Goal: Task Accomplishment & Management: Use online tool/utility

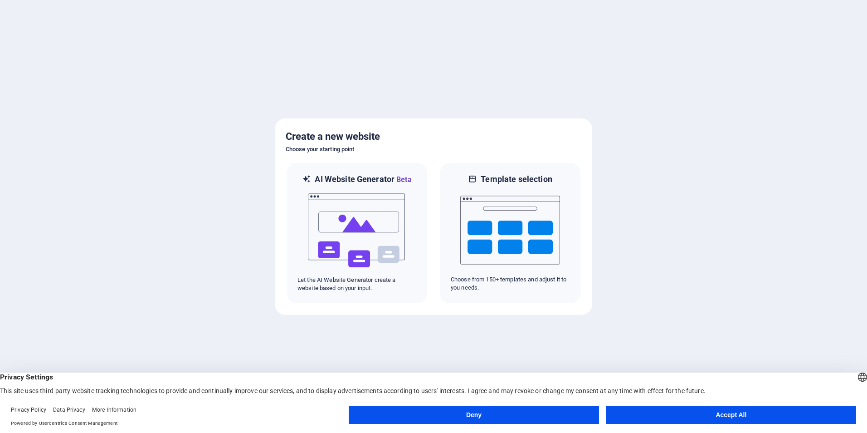
click at [728, 409] on button "Accept All" at bounding box center [731, 414] width 250 height 18
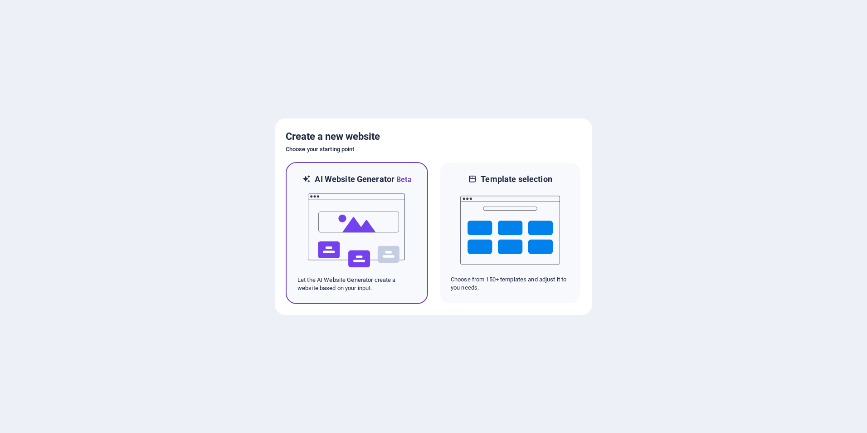
click at [345, 292] on p "Let the AI Website Generator create a website based on your input." at bounding box center [356, 284] width 119 height 16
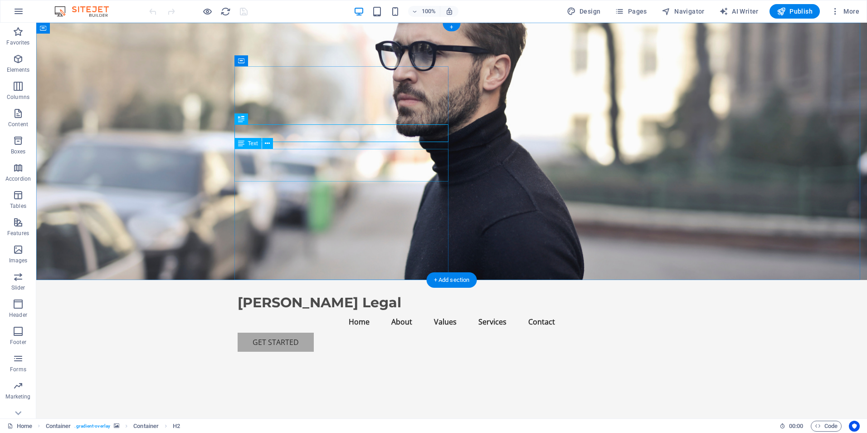
click at [267, 143] on icon at bounding box center [267, 144] width 5 height 10
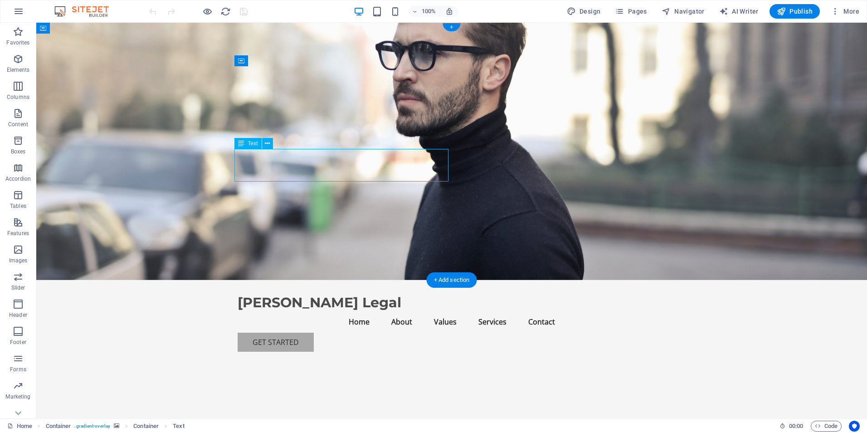
drag, startPoint x: 374, startPoint y: 177, endPoint x: 305, endPoint y: 171, distance: 68.8
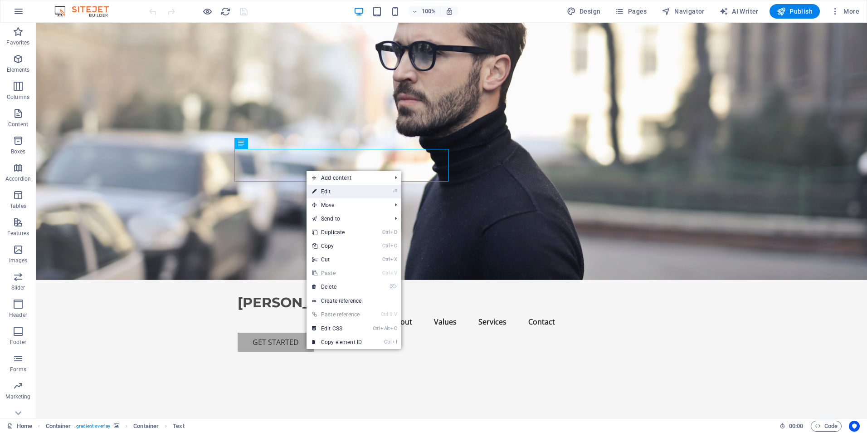
click at [345, 193] on link "⏎ Edit" at bounding box center [337, 192] width 61 height 14
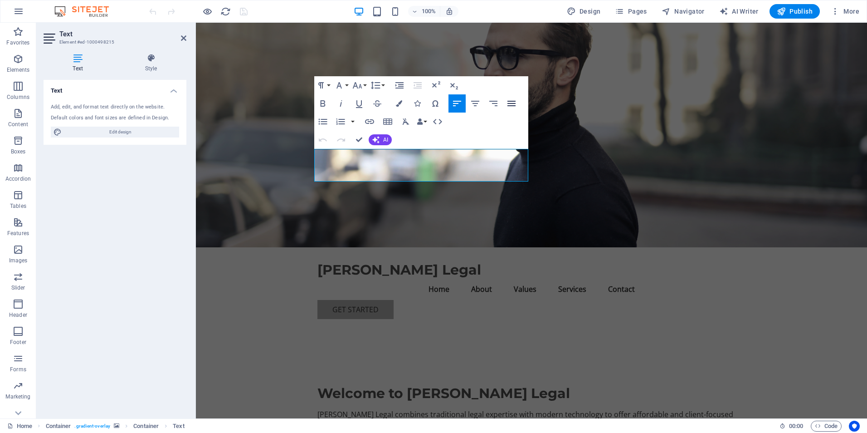
click at [510, 101] on icon "button" at bounding box center [511, 103] width 8 height 5
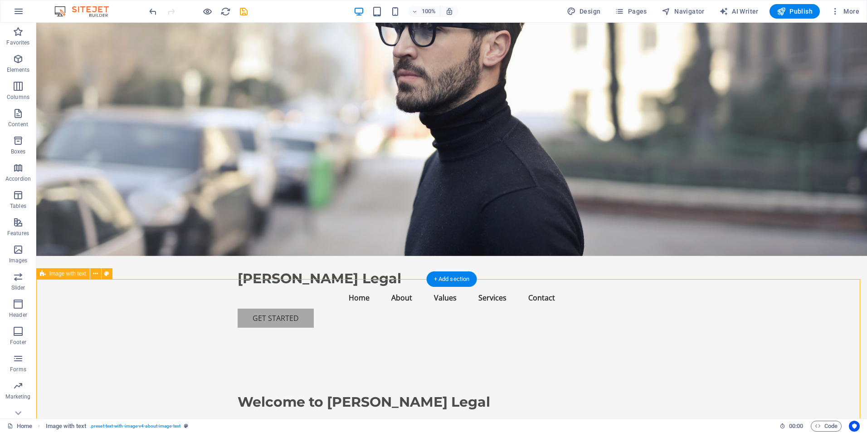
scroll to position [136, 0]
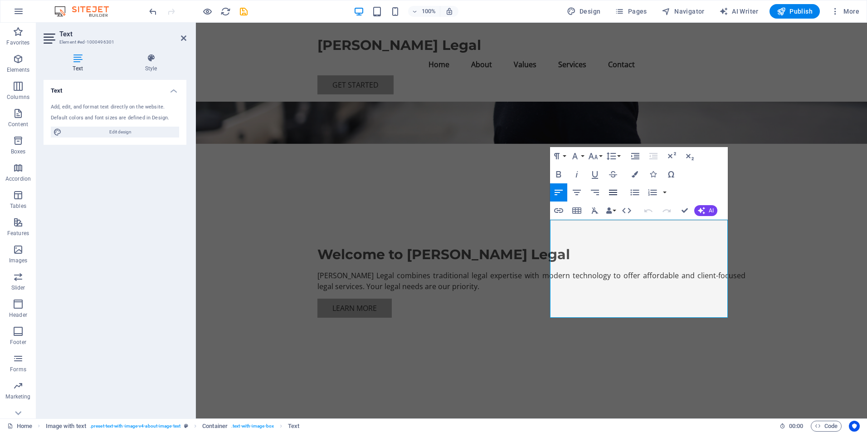
click at [616, 191] on icon "button" at bounding box center [613, 192] width 11 height 11
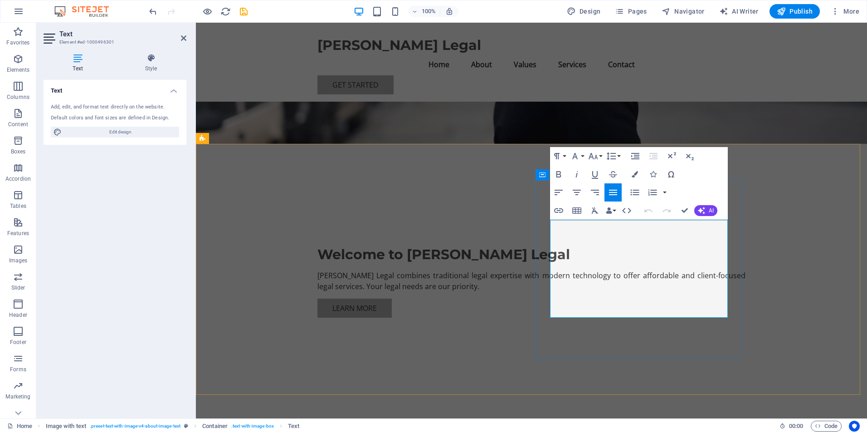
drag, startPoint x: 689, startPoint y: 225, endPoint x: 632, endPoint y: 228, distance: 57.2
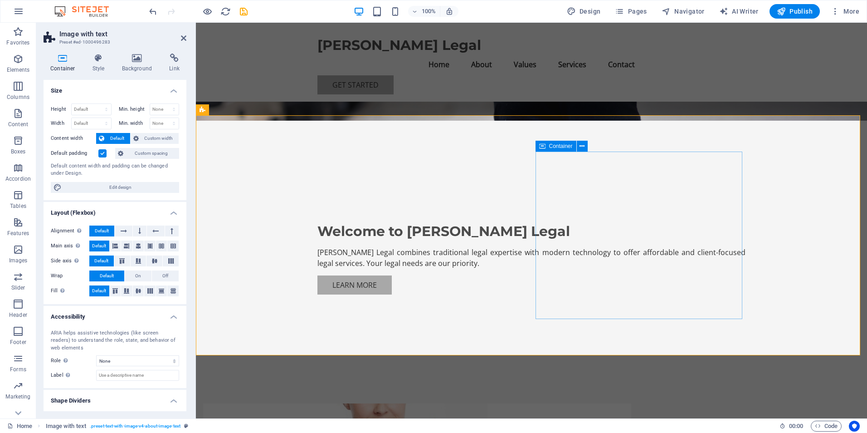
scroll to position [227, 0]
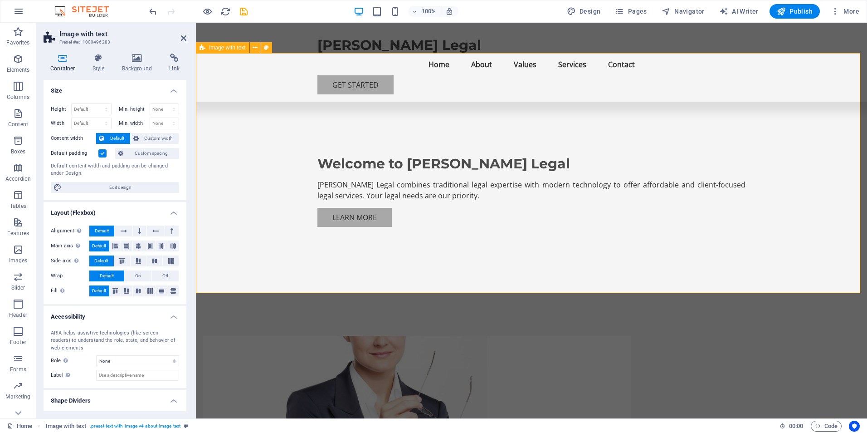
click at [417, 336] on figure at bounding box center [417, 419] width 428 height 167
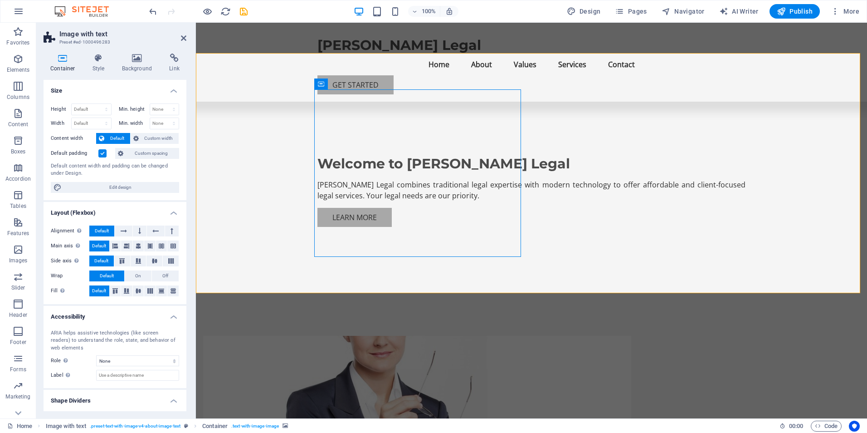
click at [404, 336] on figure at bounding box center [417, 419] width 428 height 167
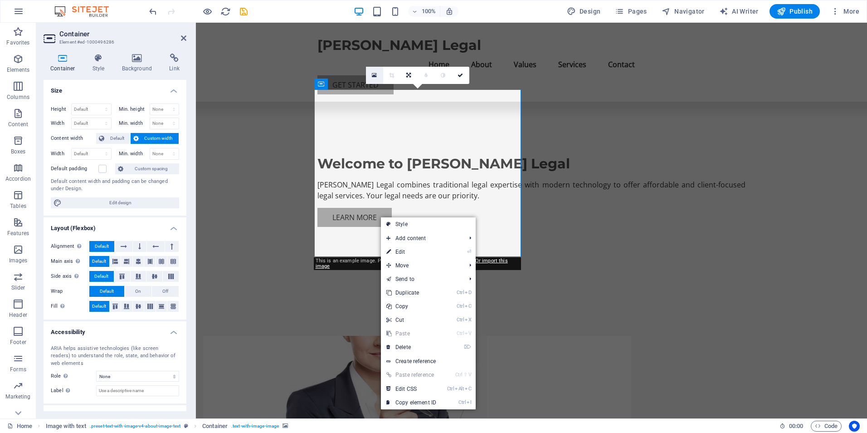
click at [377, 76] on link at bounding box center [374, 75] width 17 height 17
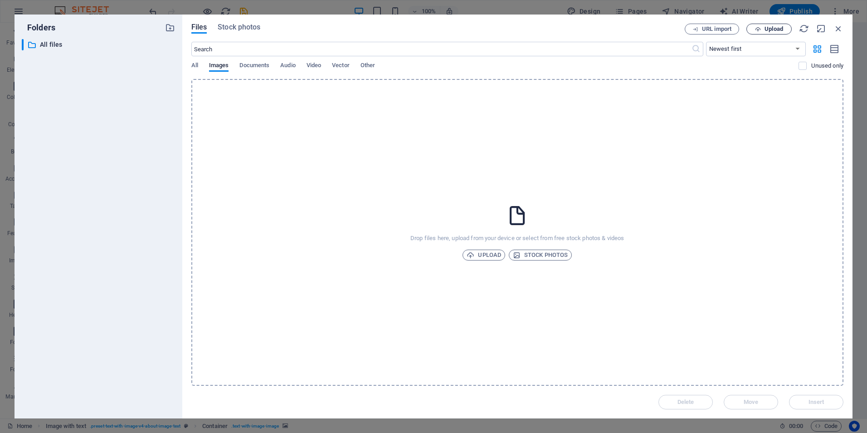
click at [758, 28] on icon "button" at bounding box center [758, 29] width 6 height 6
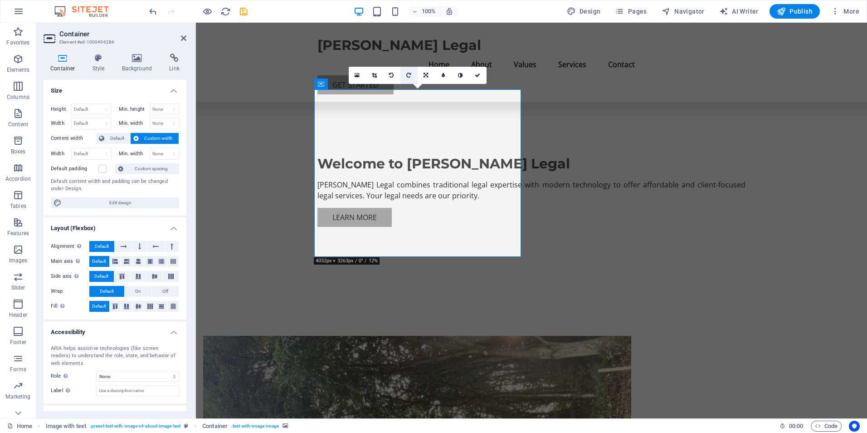
click at [411, 76] on link at bounding box center [408, 75] width 17 height 17
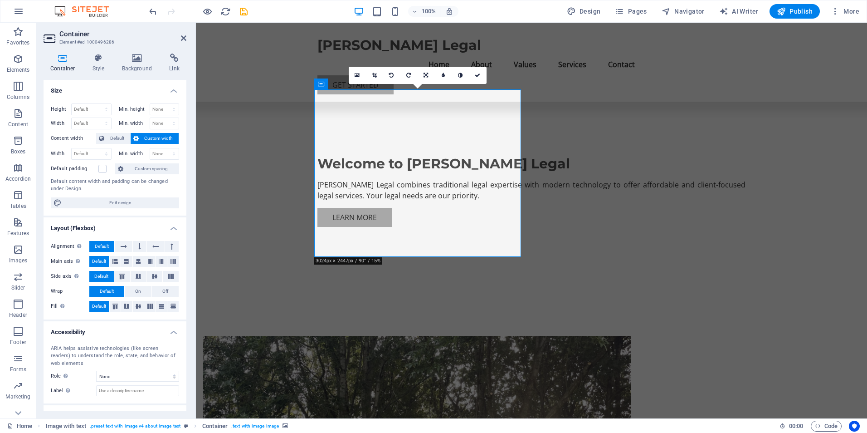
click at [450, 336] on figure at bounding box center [417, 419] width 428 height 167
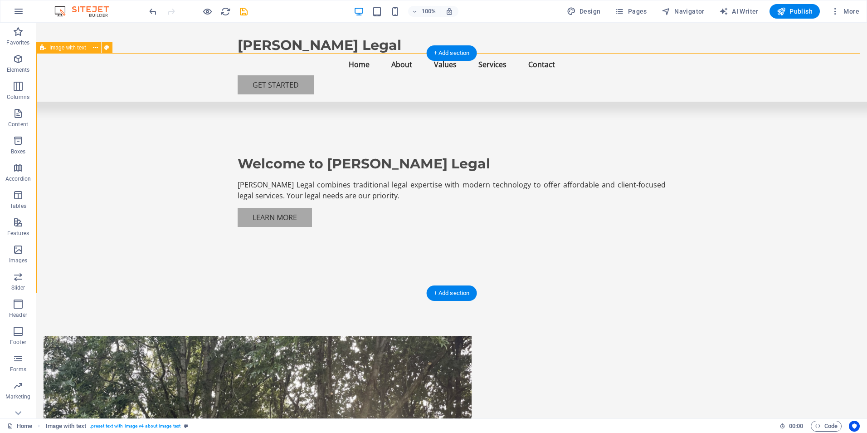
click at [384, 336] on figure at bounding box center [258, 419] width 428 height 167
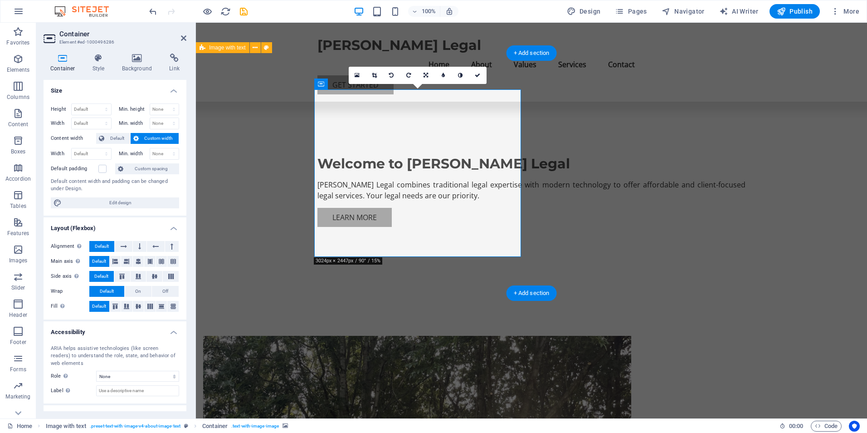
drag, startPoint x: 423, startPoint y: 190, endPoint x: 420, endPoint y: 213, distance: 23.3
click at [419, 336] on figure at bounding box center [417, 419] width 428 height 167
click at [420, 336] on figure at bounding box center [417, 419] width 428 height 167
drag, startPoint x: 420, startPoint y: 183, endPoint x: 426, endPoint y: 214, distance: 31.8
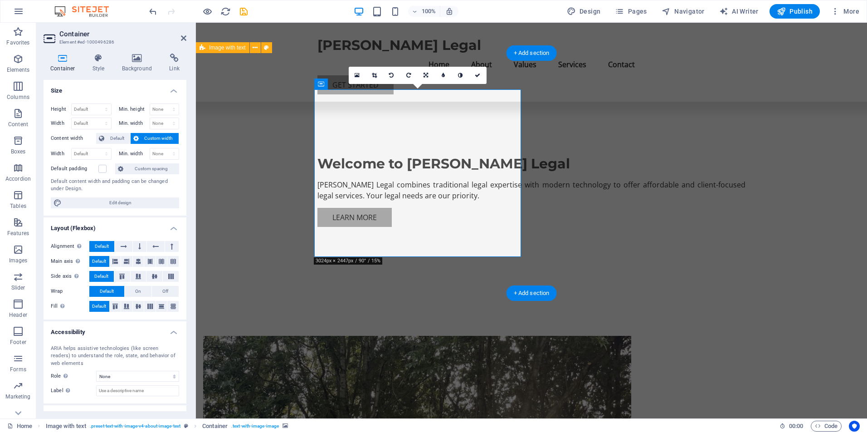
click at [426, 336] on figure at bounding box center [417, 419] width 428 height 167
click at [424, 77] on icon at bounding box center [426, 75] width 5 height 5
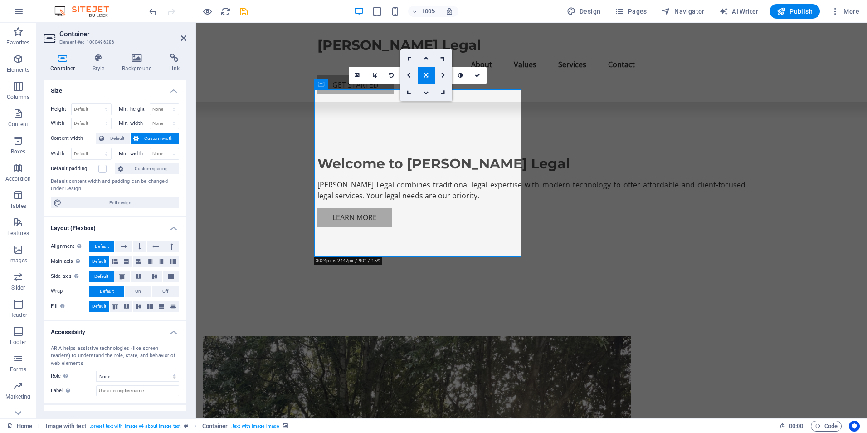
click at [424, 58] on icon at bounding box center [425, 57] width 5 height 5
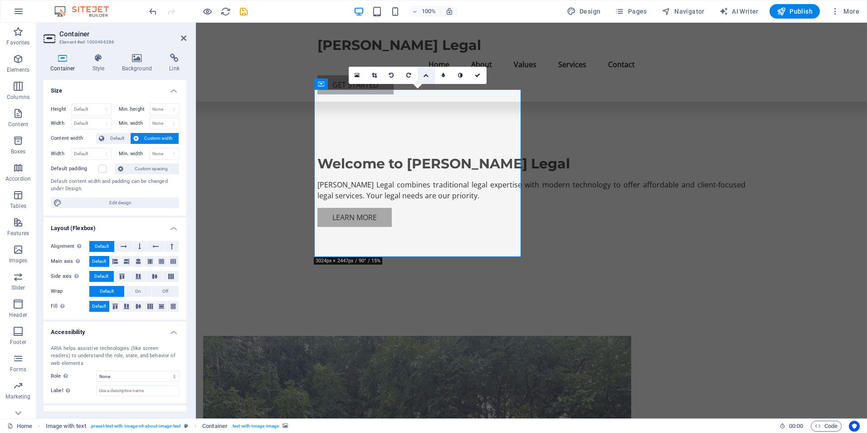
click at [426, 74] on icon at bounding box center [425, 75] width 5 height 5
click at [426, 61] on link at bounding box center [426, 57] width 17 height 17
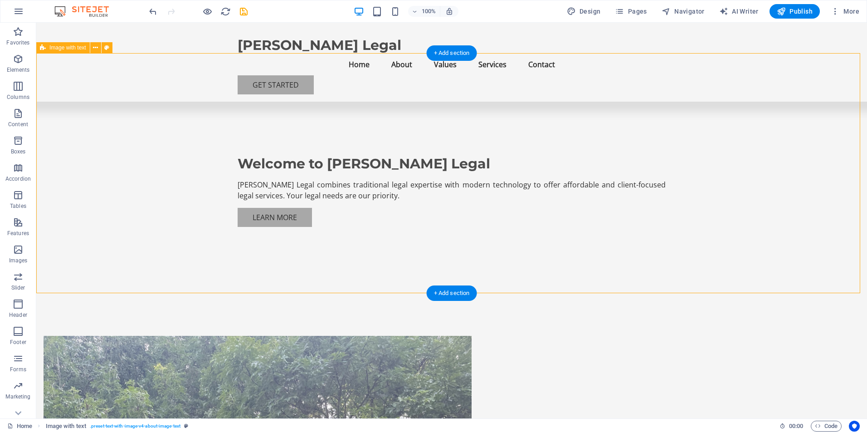
click at [351, 336] on figure at bounding box center [258, 419] width 428 height 167
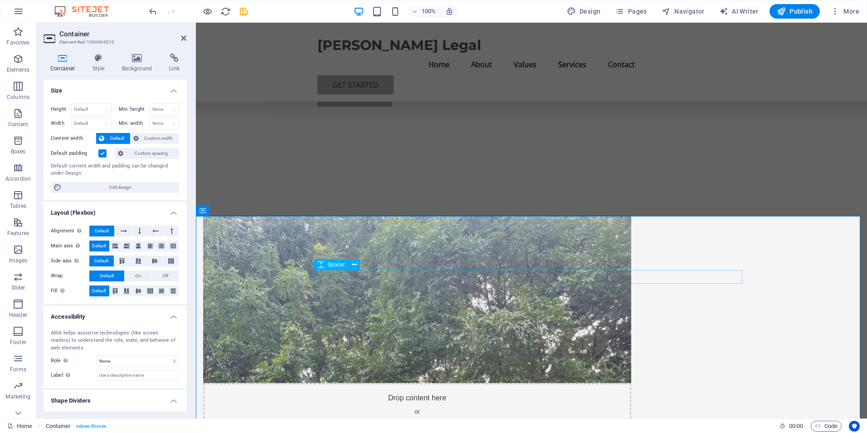
scroll to position [363, 0]
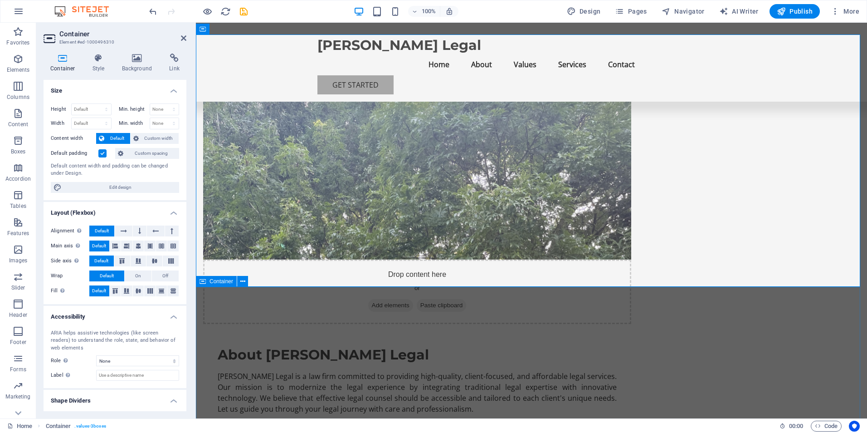
scroll to position [499, 0]
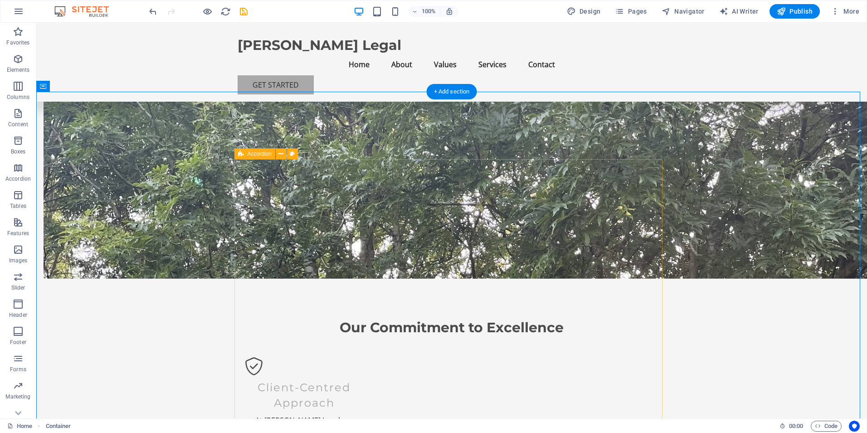
scroll to position [680, 0]
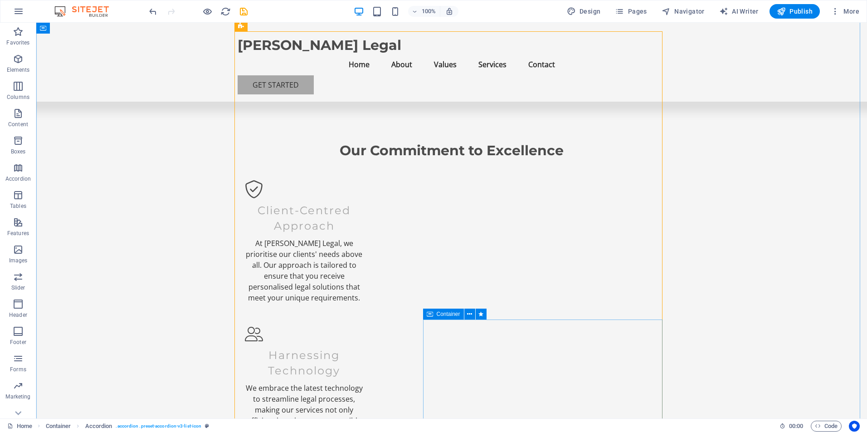
scroll to position [862, 0]
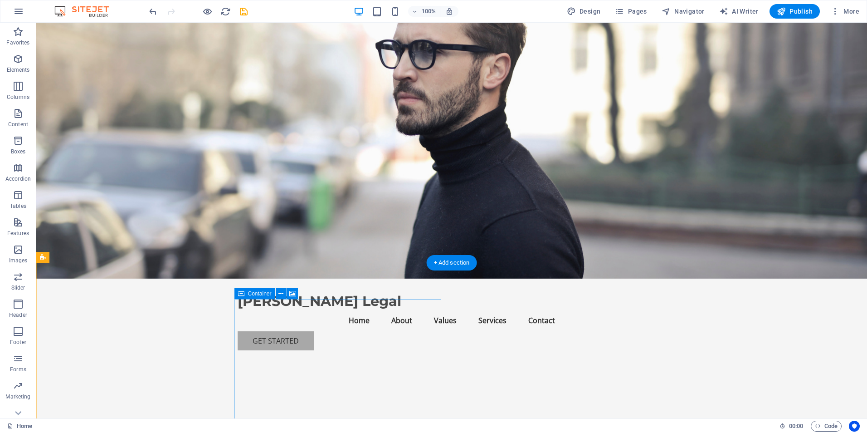
scroll to position [0, 0]
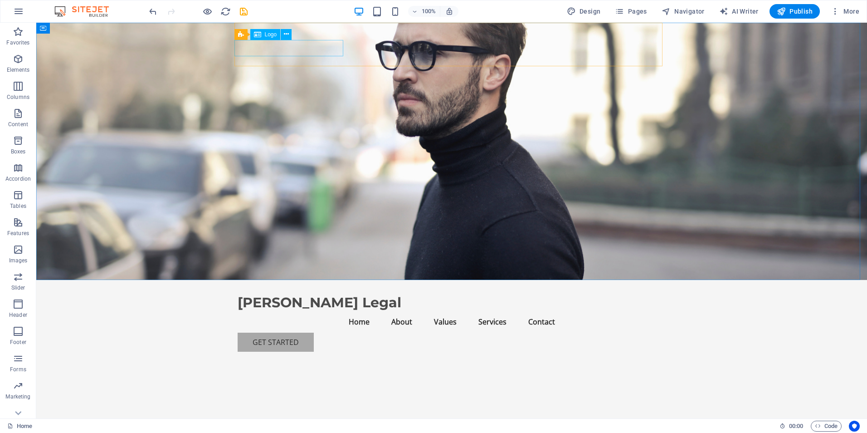
click at [263, 35] on div "Logo" at bounding box center [265, 34] width 30 height 11
click at [266, 294] on div "[PERSON_NAME] Legal" at bounding box center [452, 302] width 428 height 16
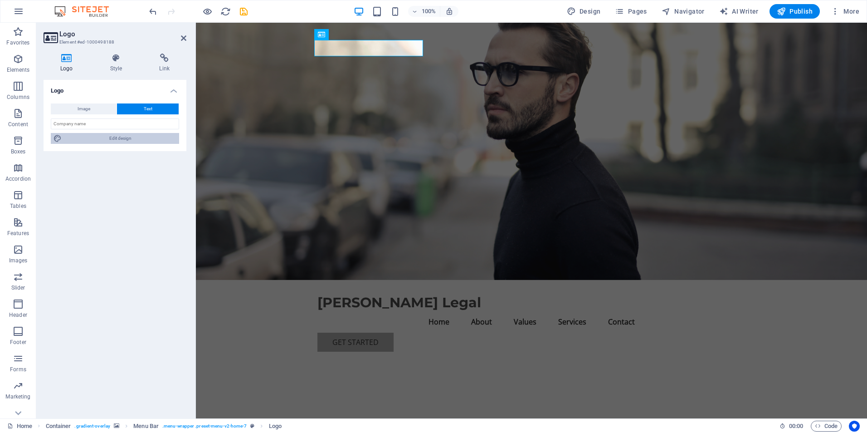
click at [82, 139] on span "Edit design" at bounding box center [120, 138] width 112 height 11
select select "px"
select select "200"
select select "px"
select select "rem"
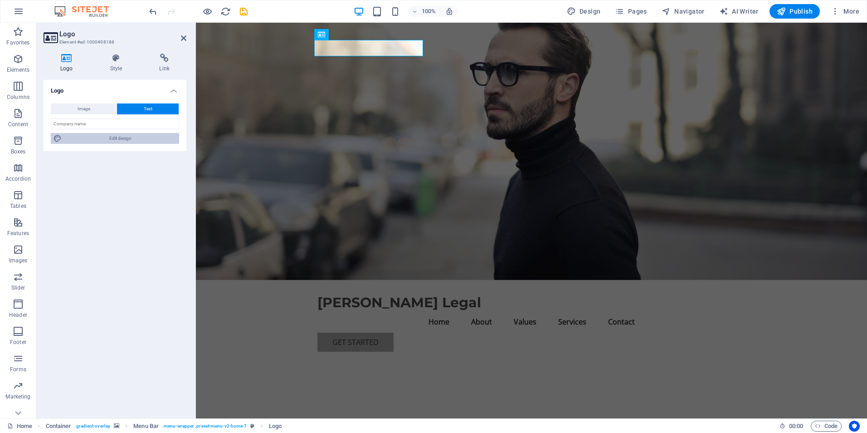
select select "700"
select select "px"
select select "rem"
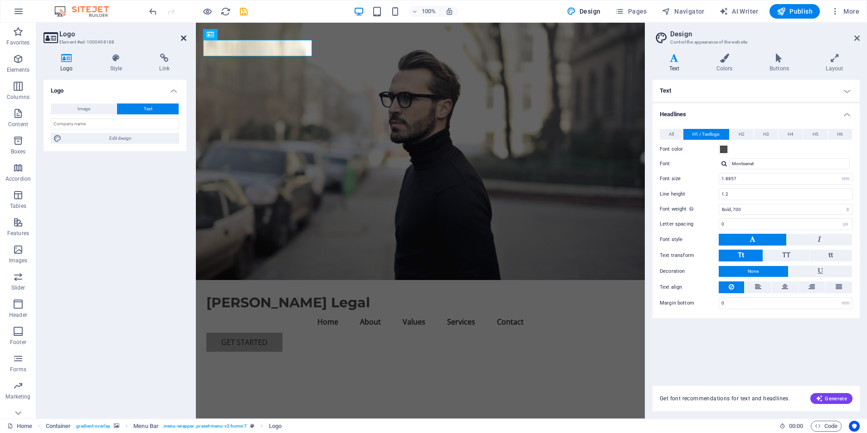
click at [184, 36] on icon at bounding box center [183, 37] width 5 height 7
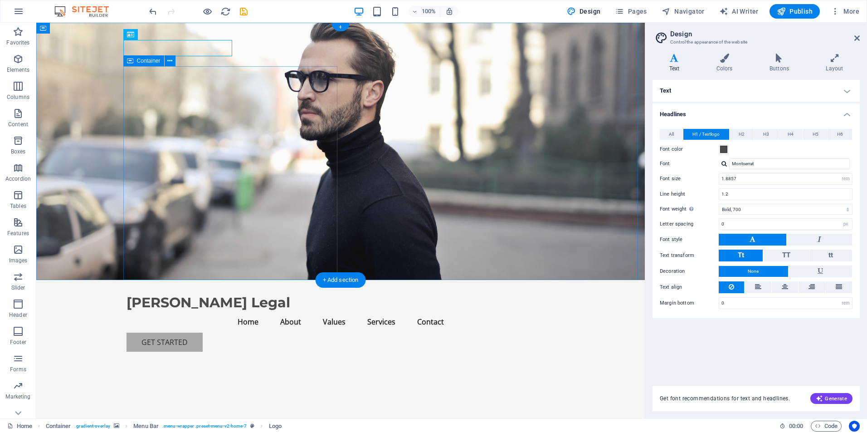
click at [354, 97] on figure at bounding box center [340, 151] width 609 height 257
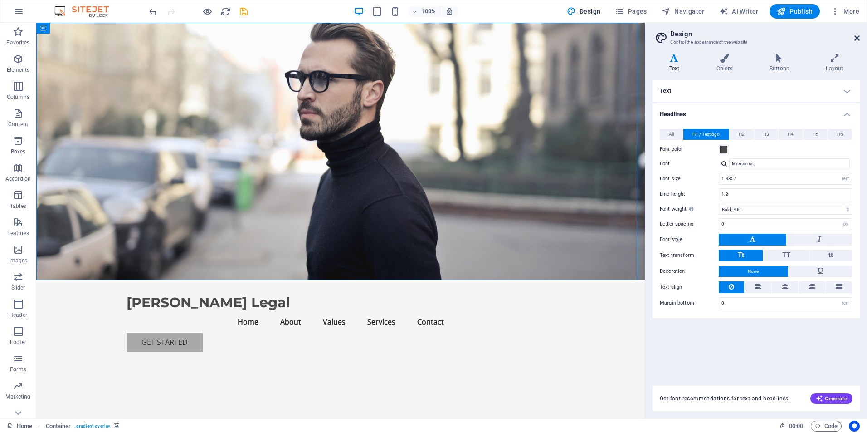
click at [858, 37] on icon at bounding box center [856, 37] width 5 height 7
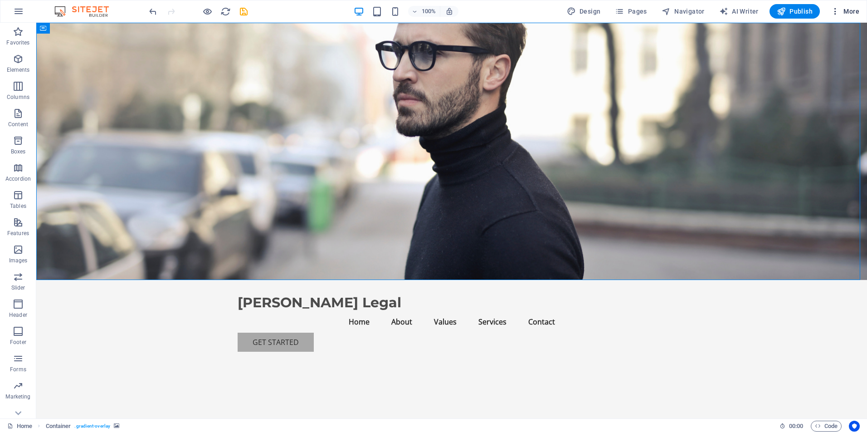
click at [835, 11] on icon "button" at bounding box center [835, 11] width 9 height 9
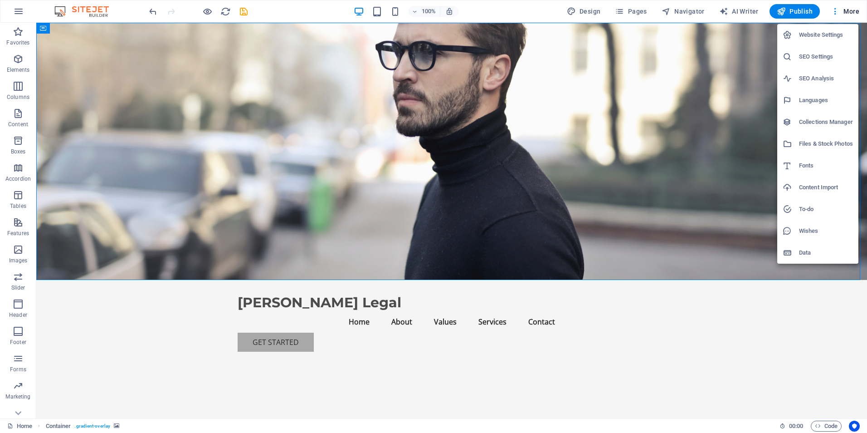
click at [728, 220] on div at bounding box center [433, 216] width 867 height 433
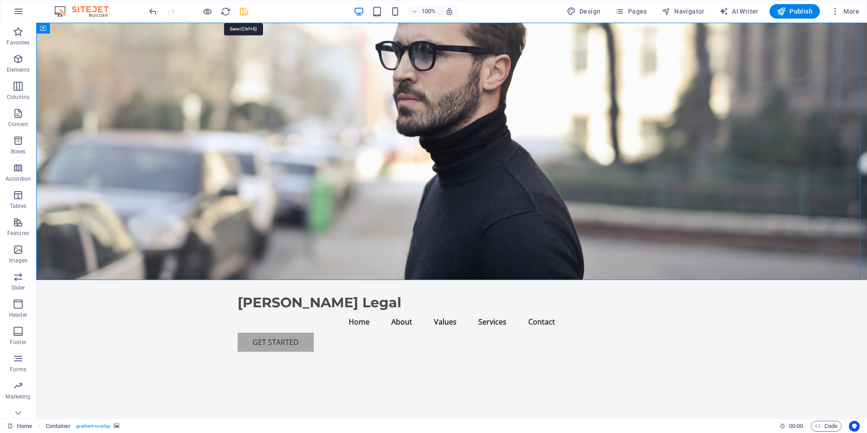
click at [239, 10] on icon "save" at bounding box center [244, 11] width 10 height 10
checkbox input "false"
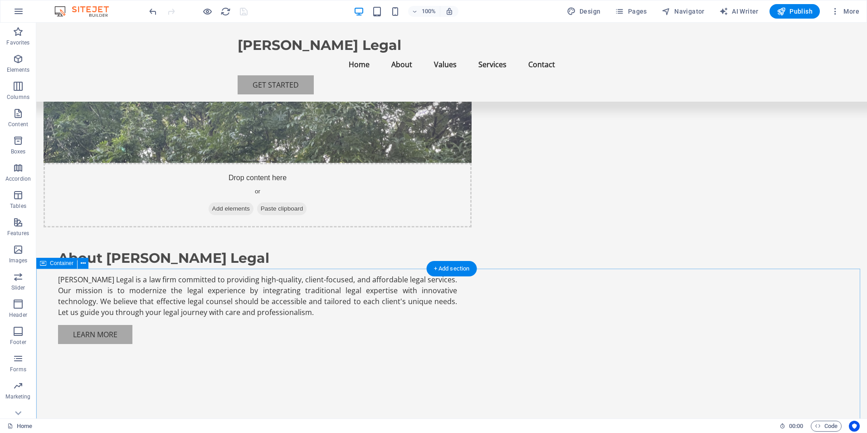
scroll to position [589, 0]
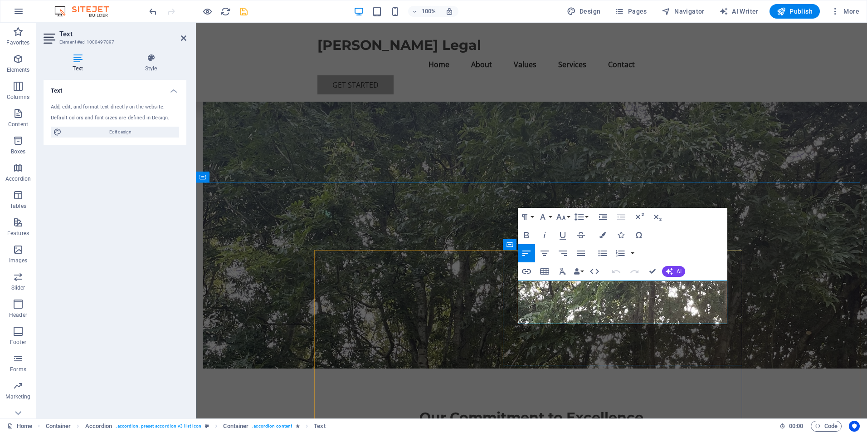
drag, startPoint x: 718, startPoint y: 321, endPoint x: 594, endPoint y: 287, distance: 128.6
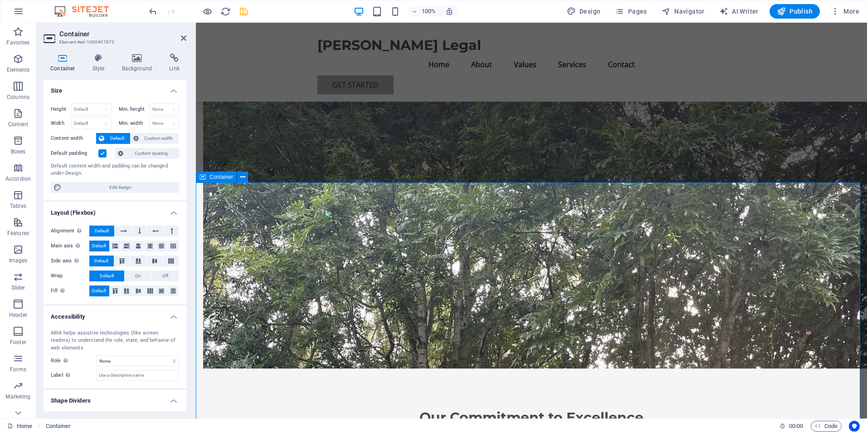
click at [185, 37] on icon at bounding box center [183, 37] width 5 height 7
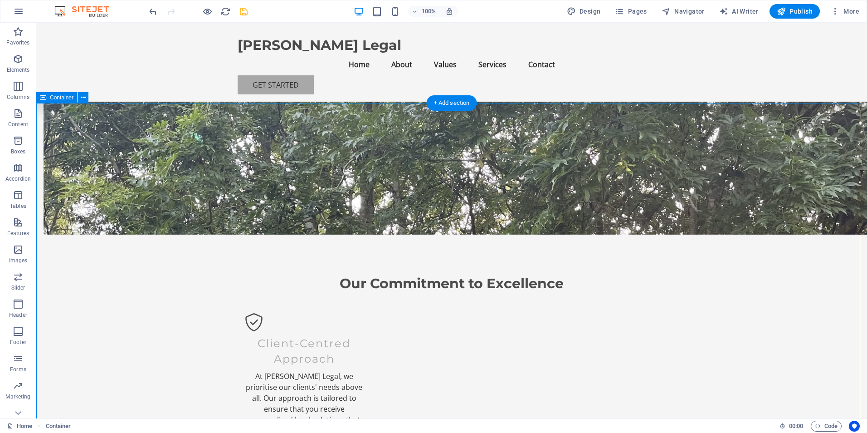
scroll to position [726, 0]
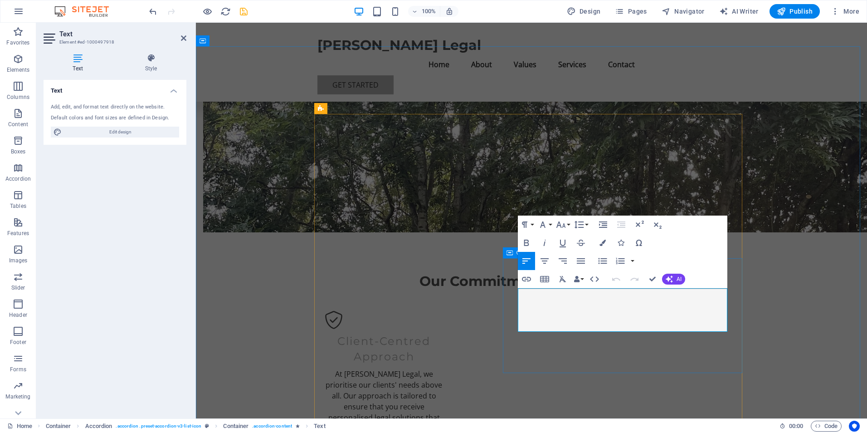
drag, startPoint x: 579, startPoint y: 325, endPoint x: 534, endPoint y: 295, distance: 54.0
drag, startPoint x: 568, startPoint y: 323, endPoint x: 745, endPoint y: 306, distance: 177.2
click at [578, 259] on icon "button" at bounding box center [580, 260] width 11 height 11
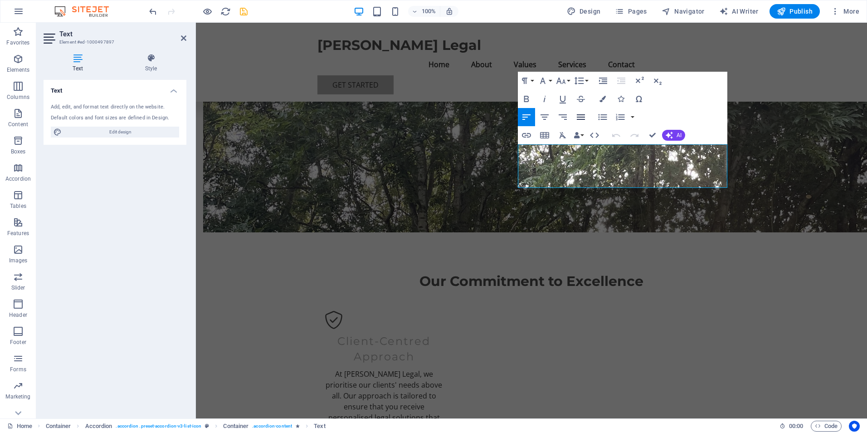
click at [584, 114] on icon "button" at bounding box center [581, 116] width 8 height 5
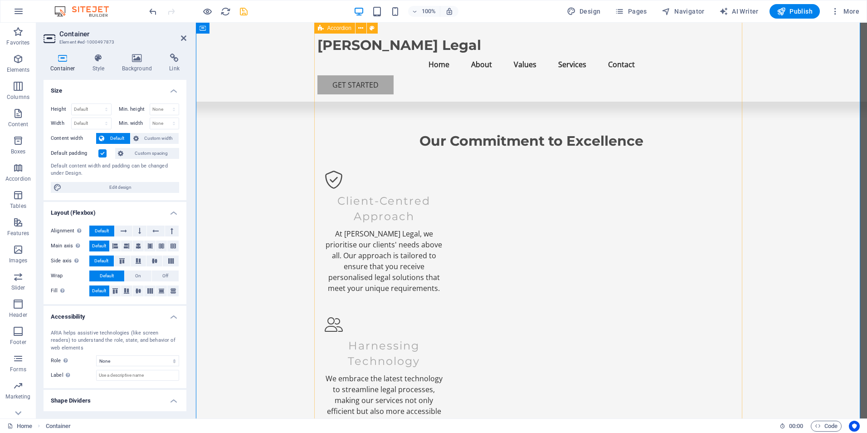
scroll to position [907, 0]
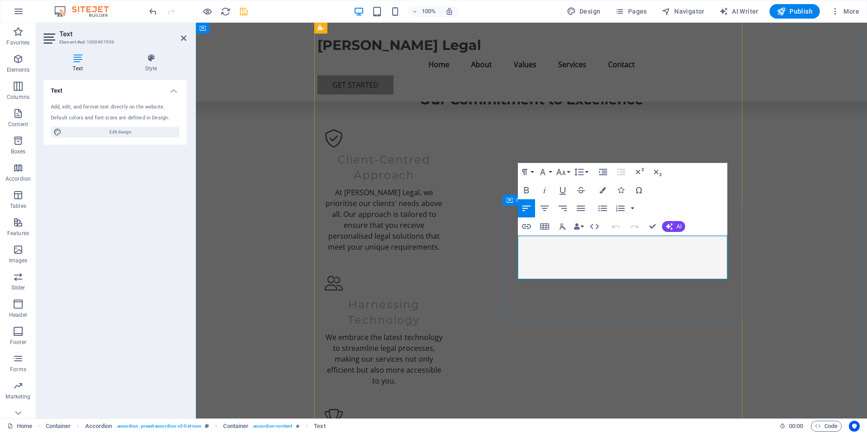
drag, startPoint x: 556, startPoint y: 272, endPoint x: 508, endPoint y: 237, distance: 59.8
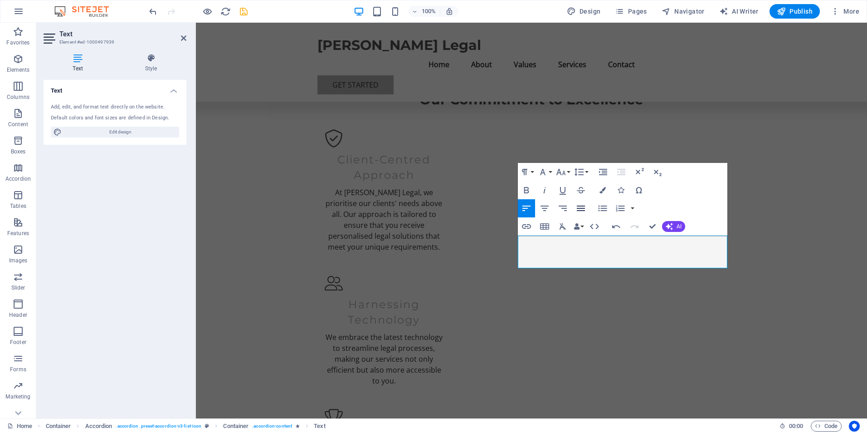
click at [583, 209] on icon "button" at bounding box center [581, 207] width 8 height 5
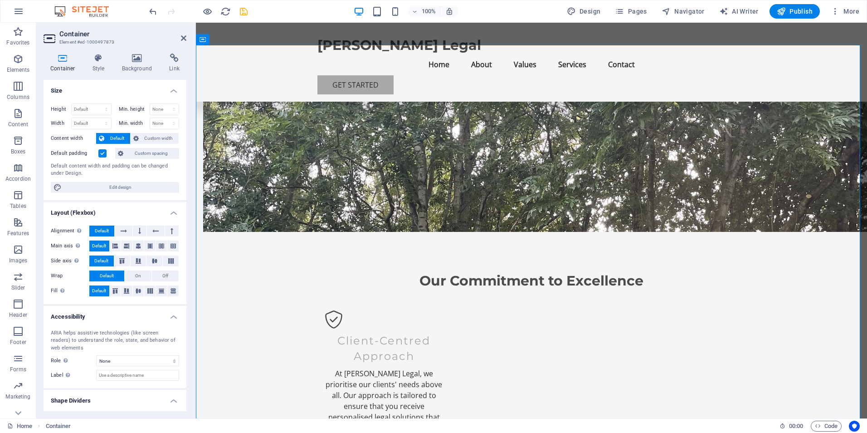
scroll to position [726, 0]
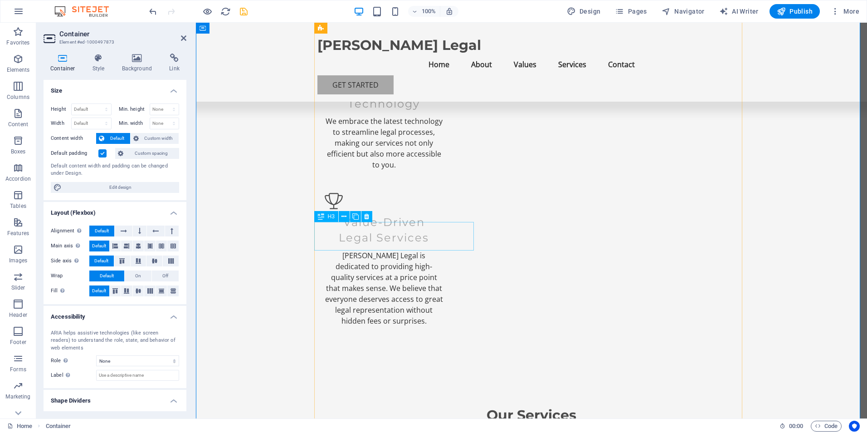
scroll to position [1134, 0]
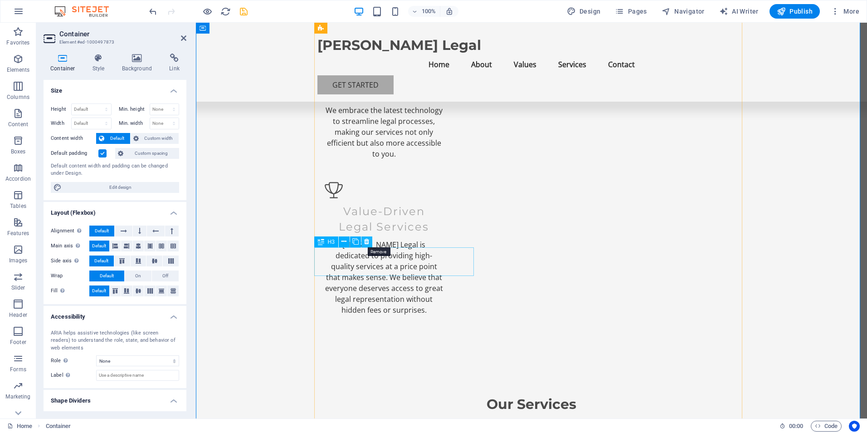
click at [369, 245] on icon at bounding box center [366, 242] width 5 height 10
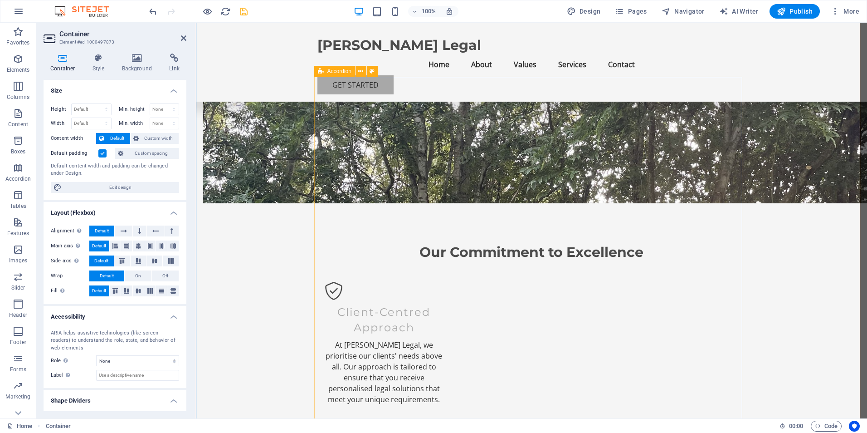
scroll to position [771, 0]
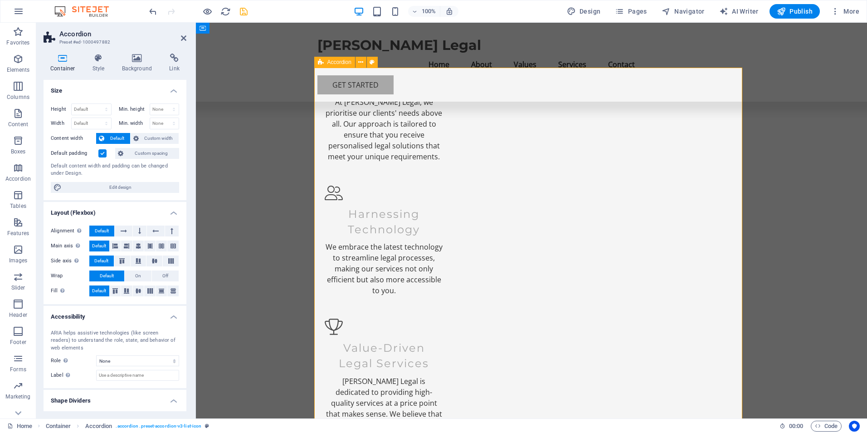
scroll to position [998, 0]
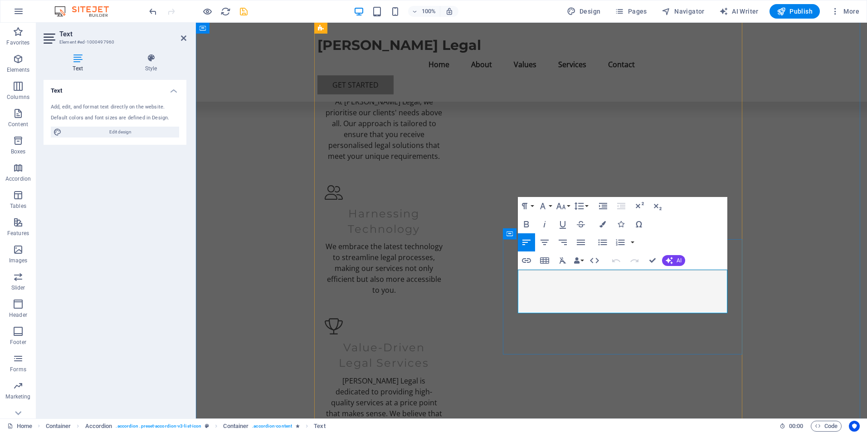
drag, startPoint x: 557, startPoint y: 303, endPoint x: 516, endPoint y: 276, distance: 49.7
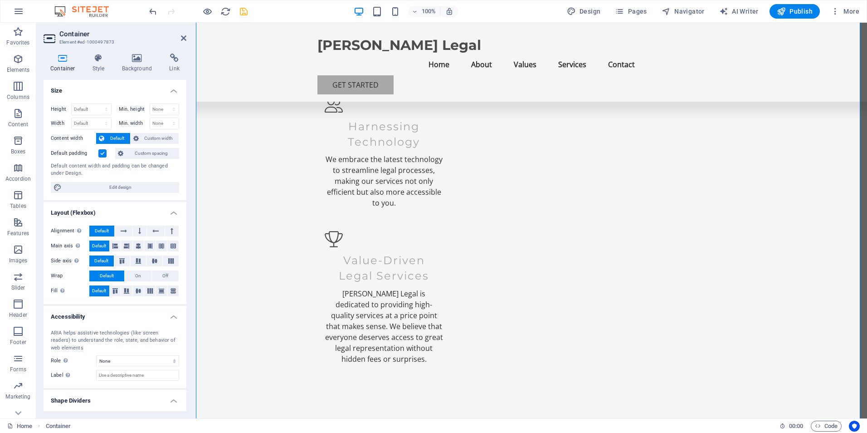
scroll to position [1088, 0]
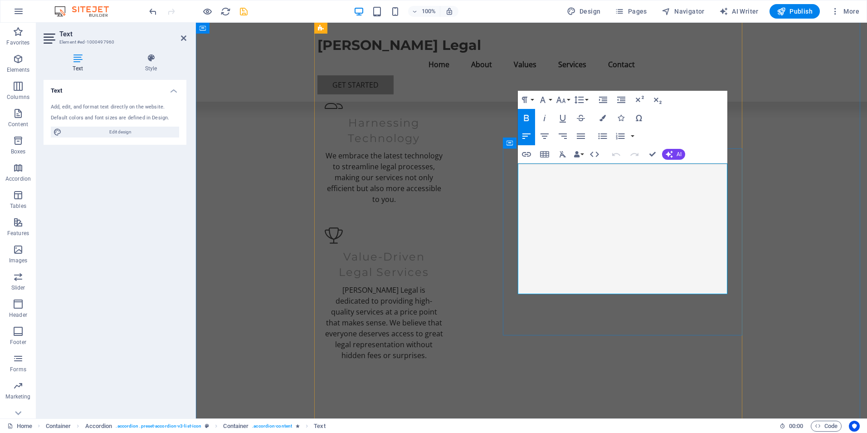
click at [584, 138] on icon "button" at bounding box center [581, 135] width 8 height 5
drag, startPoint x: 697, startPoint y: 288, endPoint x: 520, endPoint y: 164, distance: 216.6
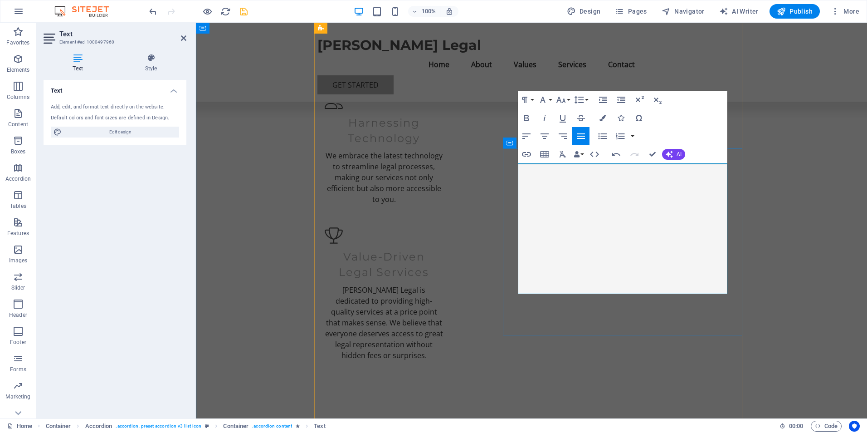
click at [582, 131] on icon "button" at bounding box center [580, 136] width 11 height 11
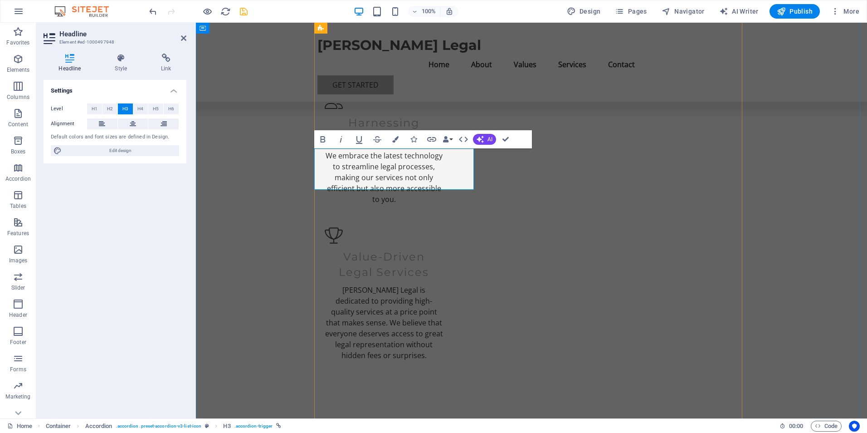
drag, startPoint x: 381, startPoint y: 173, endPoint x: 416, endPoint y: 162, distance: 36.4
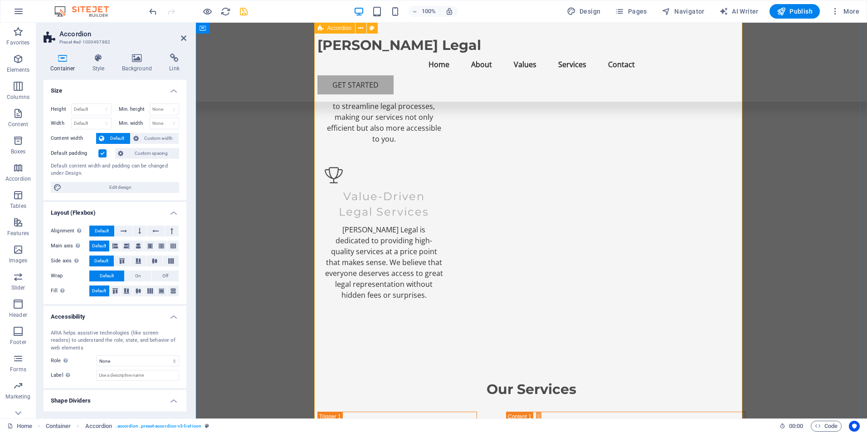
scroll to position [1179, 0]
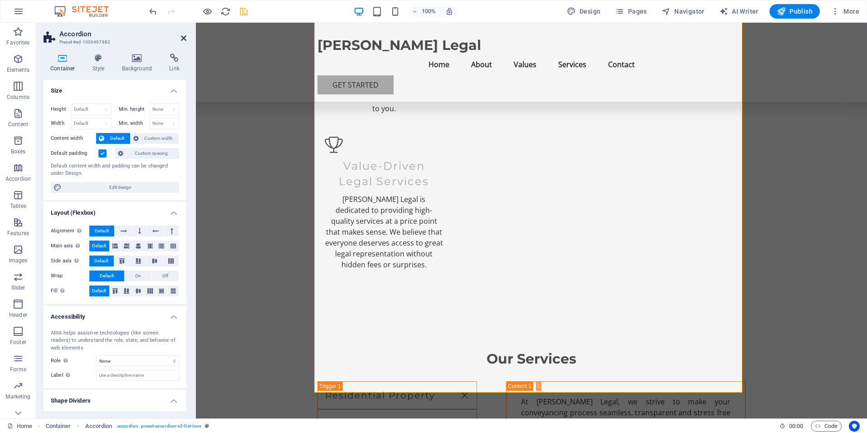
click at [183, 39] on icon at bounding box center [183, 37] width 5 height 7
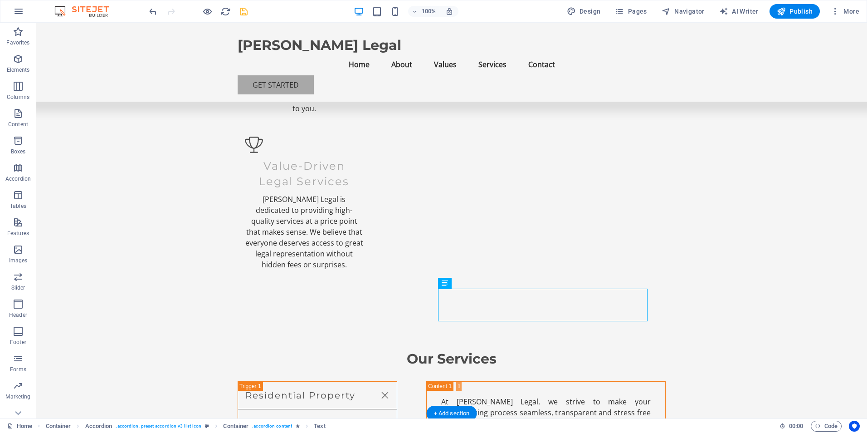
drag, startPoint x: 541, startPoint y: 315, endPoint x: 577, endPoint y: 297, distance: 40.4
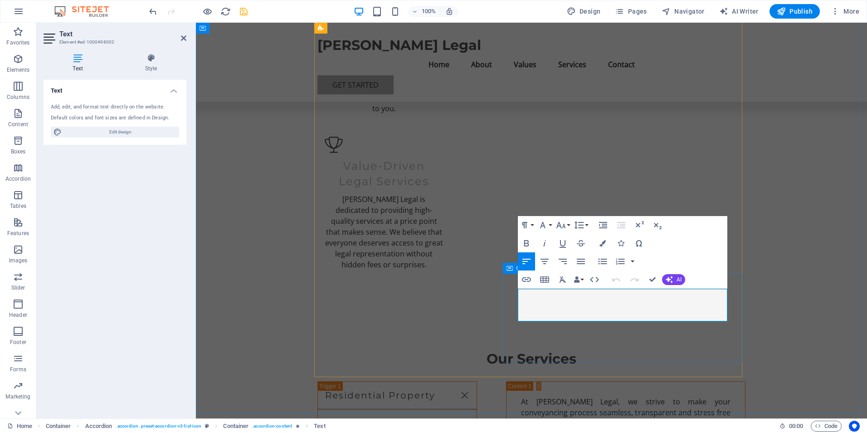
drag, startPoint x: 697, startPoint y: 318, endPoint x: 510, endPoint y: 289, distance: 189.1
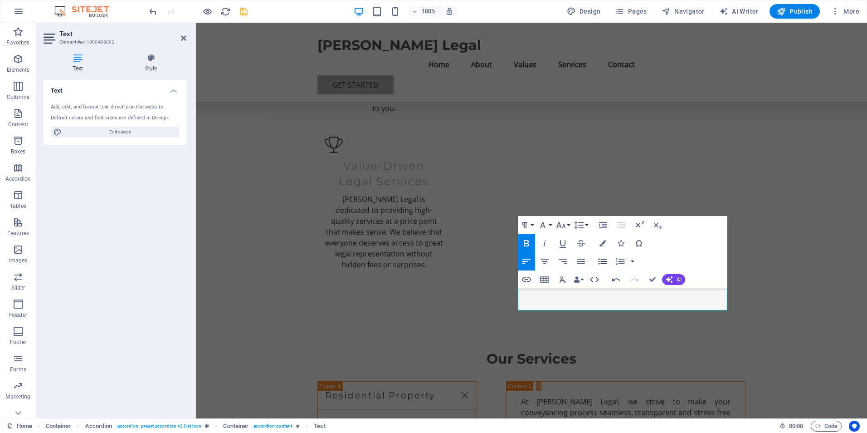
click at [601, 263] on icon "button" at bounding box center [602, 261] width 11 height 11
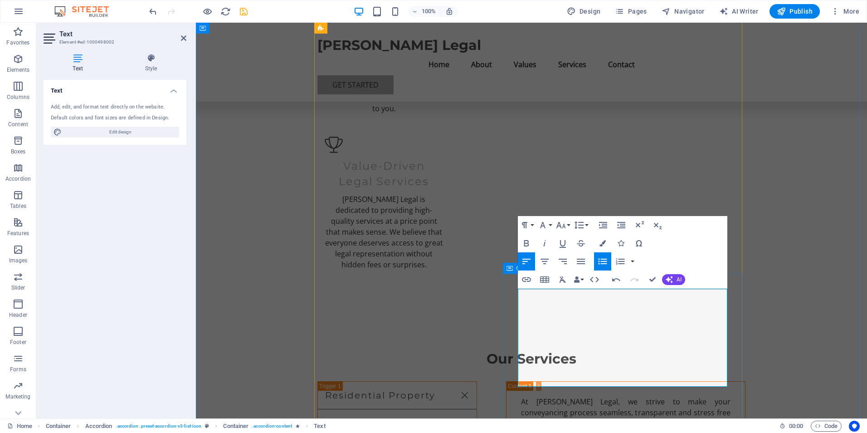
drag, startPoint x: 589, startPoint y: 378, endPoint x: 512, endPoint y: 284, distance: 120.8
click at [582, 263] on icon "button" at bounding box center [580, 261] width 11 height 11
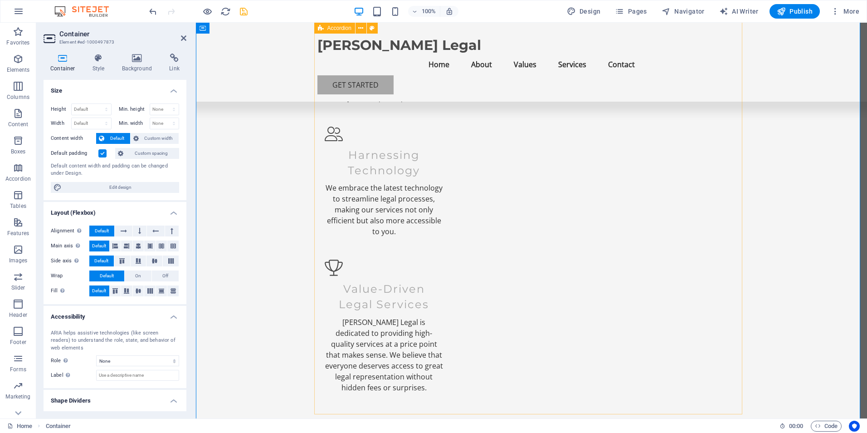
scroll to position [1043, 0]
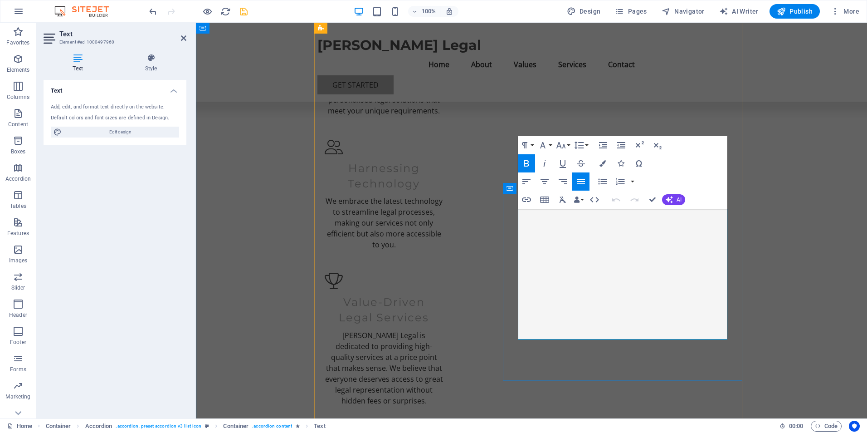
click at [602, 178] on icon "button" at bounding box center [602, 181] width 11 height 11
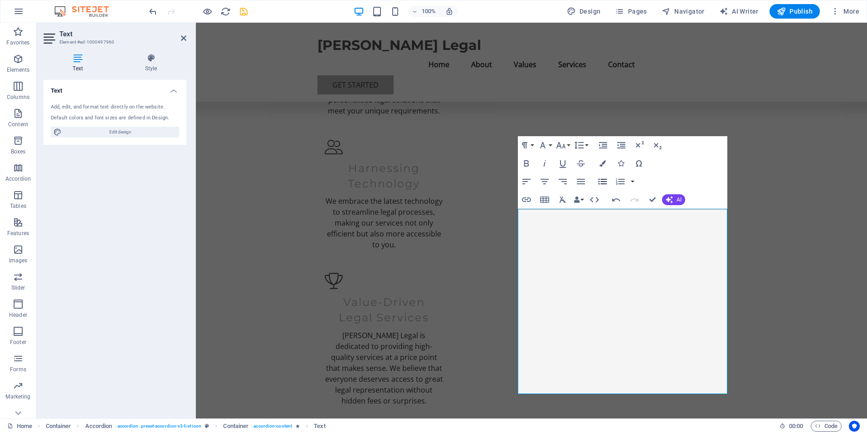
click at [602, 178] on icon "button" at bounding box center [602, 181] width 11 height 11
click at [602, 180] on icon "button" at bounding box center [602, 181] width 11 height 11
click at [614, 198] on icon "button" at bounding box center [616, 199] width 11 height 11
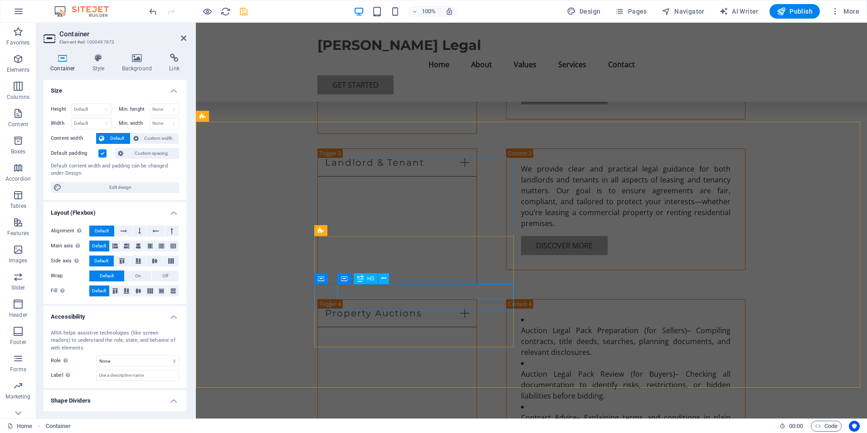
scroll to position [1678, 0]
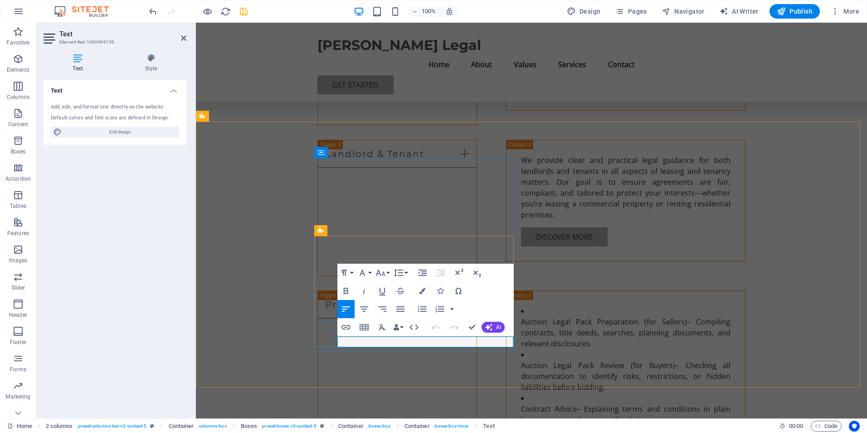
drag, startPoint x: 422, startPoint y: 340, endPoint x: 373, endPoint y: 343, distance: 49.6
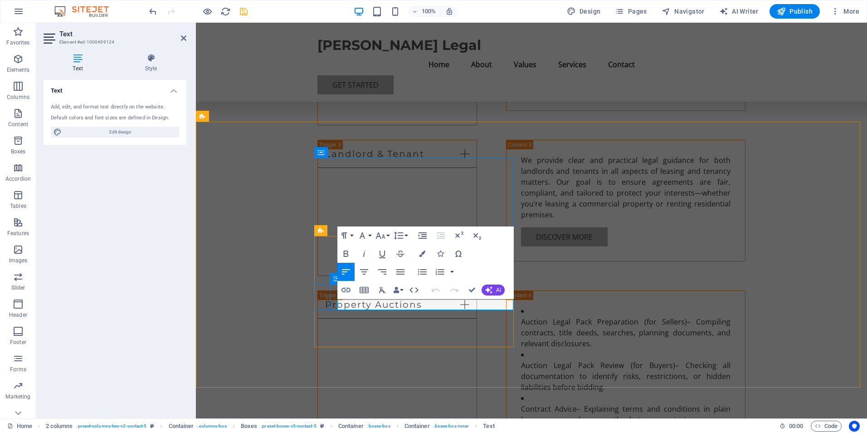
drag, startPoint x: 397, startPoint y: 302, endPoint x: 319, endPoint y: 304, distance: 77.6
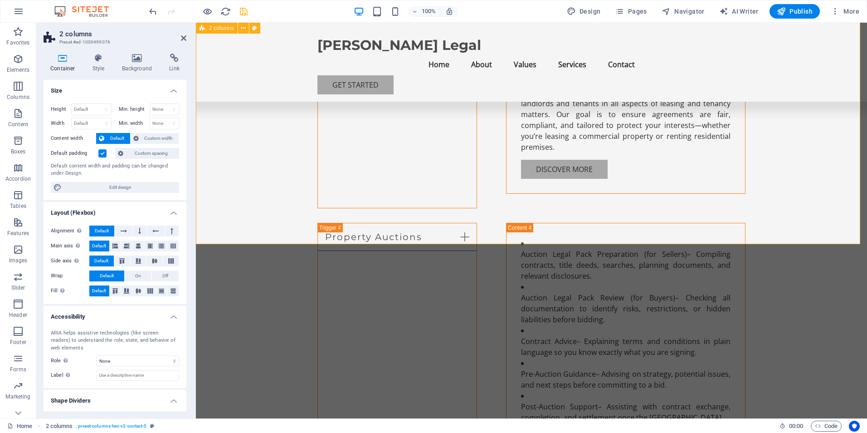
scroll to position [1734, 0]
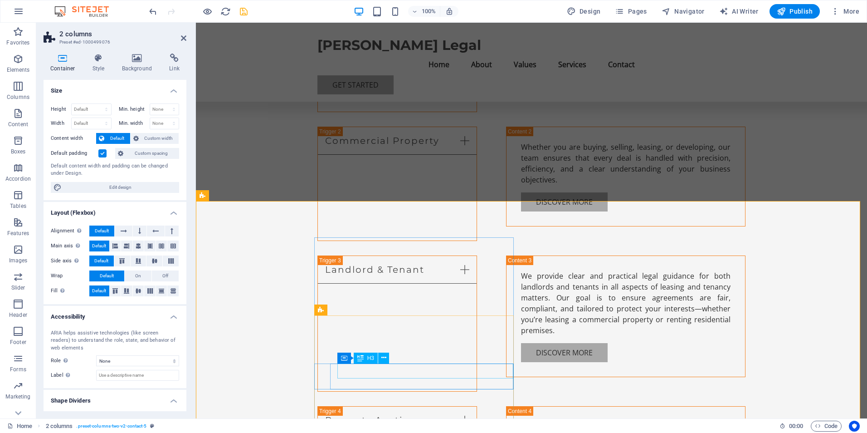
scroll to position [1598, 0]
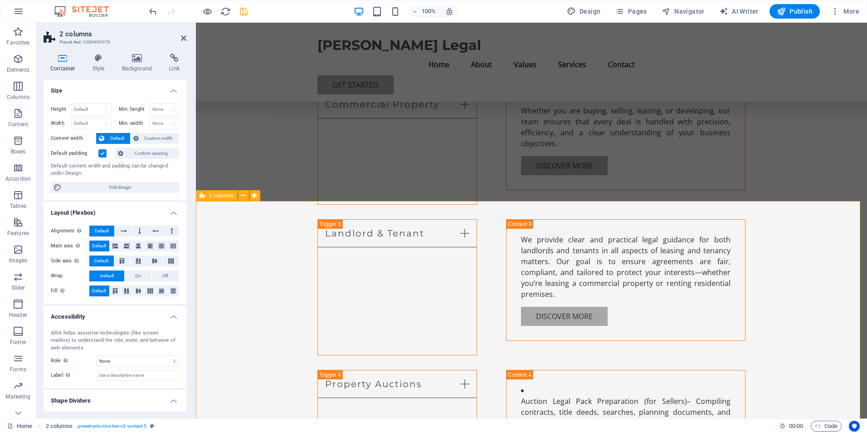
click at [181, 34] on icon at bounding box center [183, 37] width 5 height 7
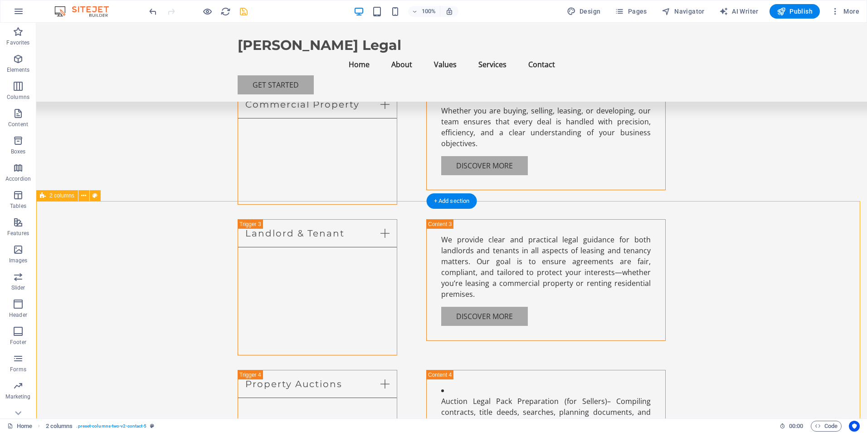
click at [83, 197] on icon at bounding box center [83, 196] width 5 height 10
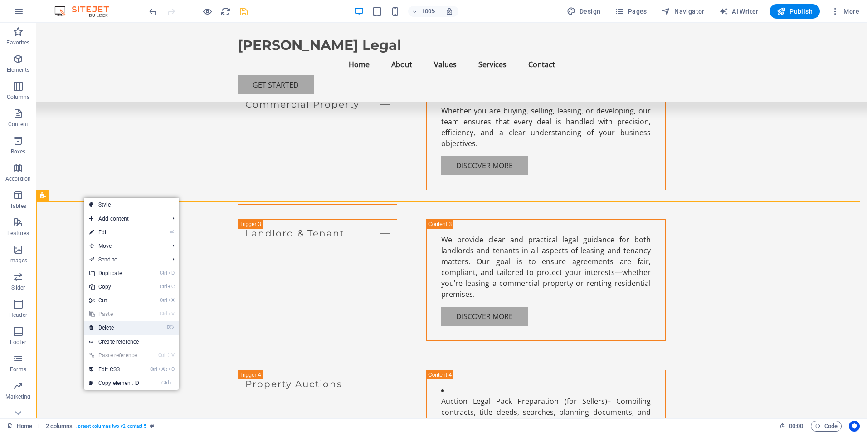
click at [104, 328] on link "⌦ Delete" at bounding box center [114, 328] width 61 height 14
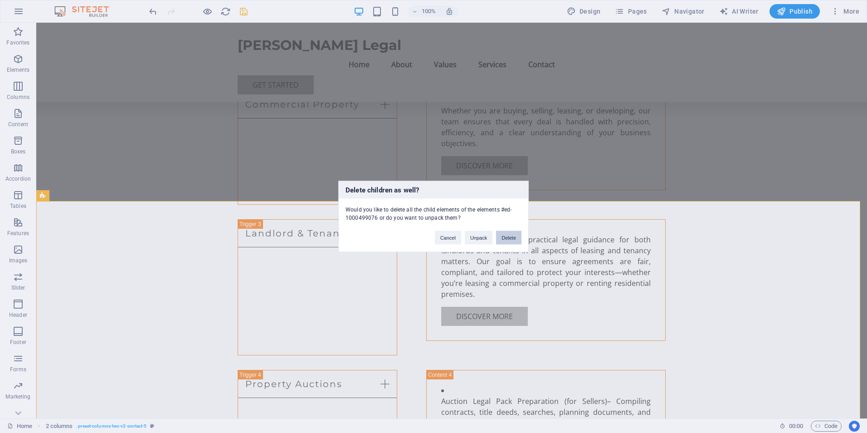
click at [501, 237] on button "Delete" at bounding box center [508, 238] width 25 height 14
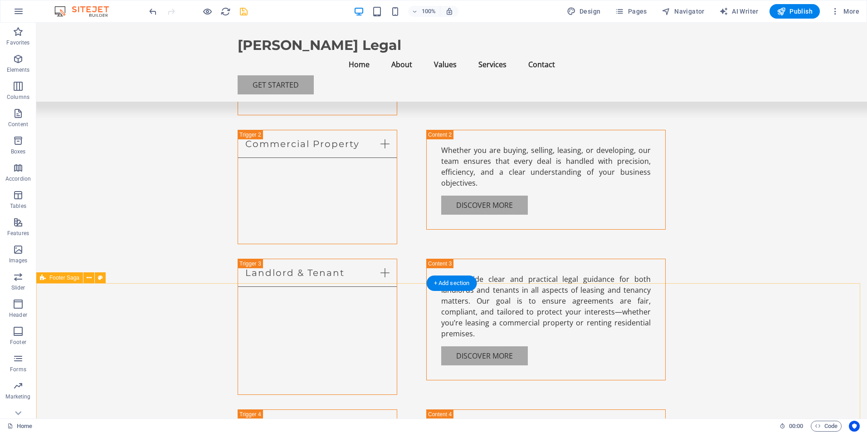
scroll to position [1559, 0]
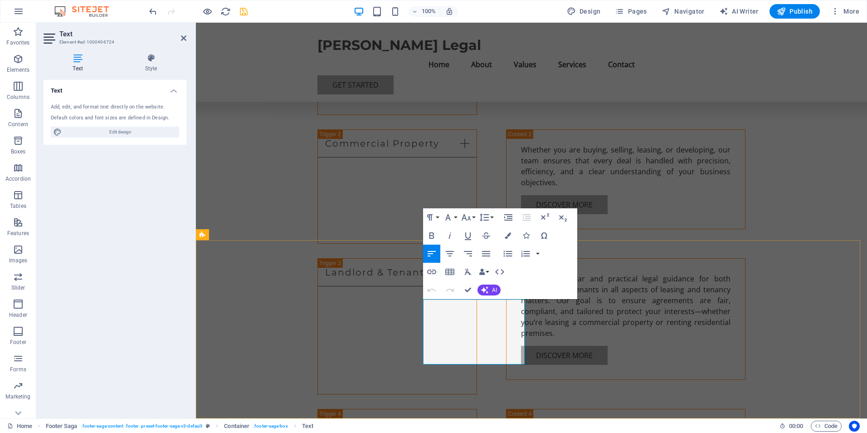
drag, startPoint x: 506, startPoint y: 327, endPoint x: 413, endPoint y: 301, distance: 96.9
drag, startPoint x: 413, startPoint y: 301, endPoint x: 487, endPoint y: 326, distance: 78.6
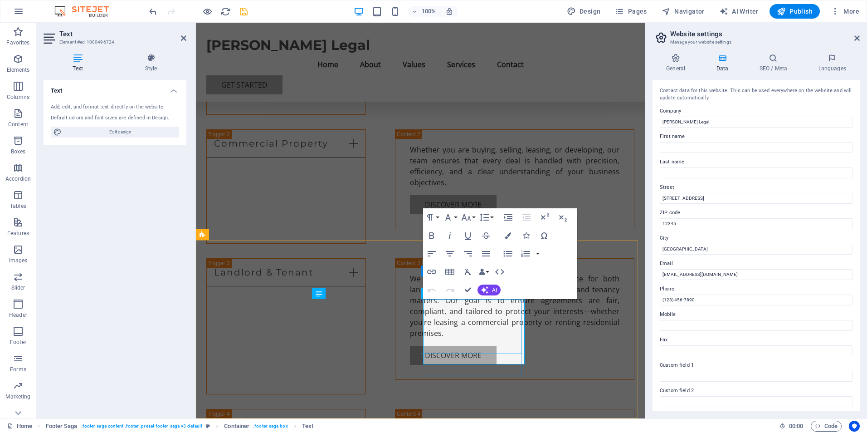
select select
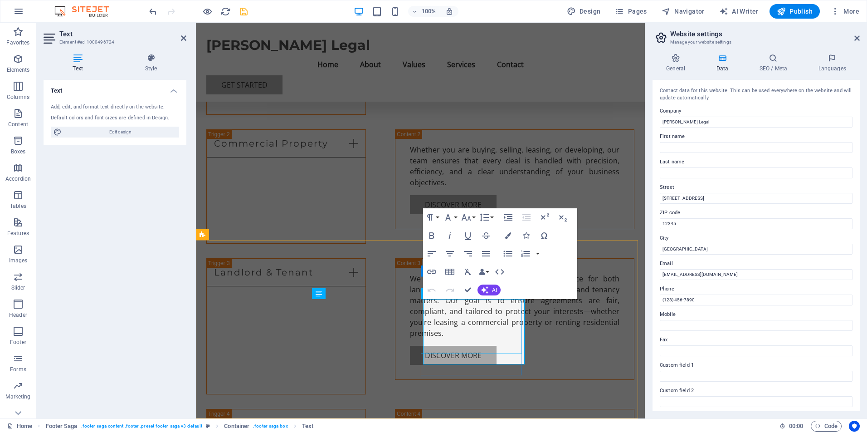
select select
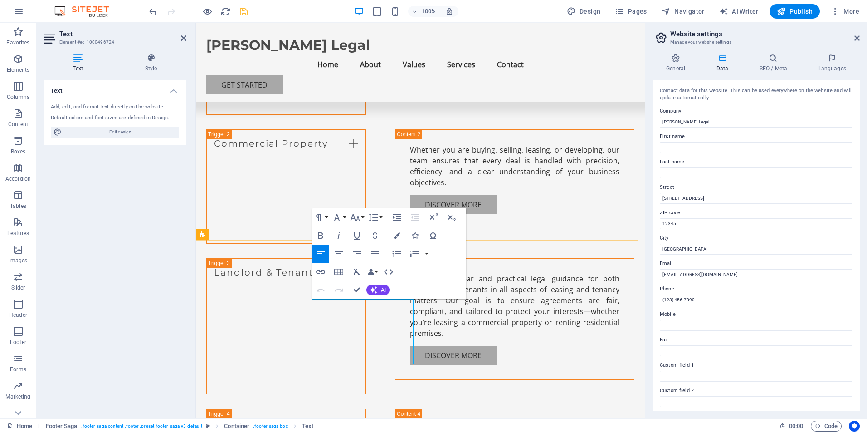
select select "footer"
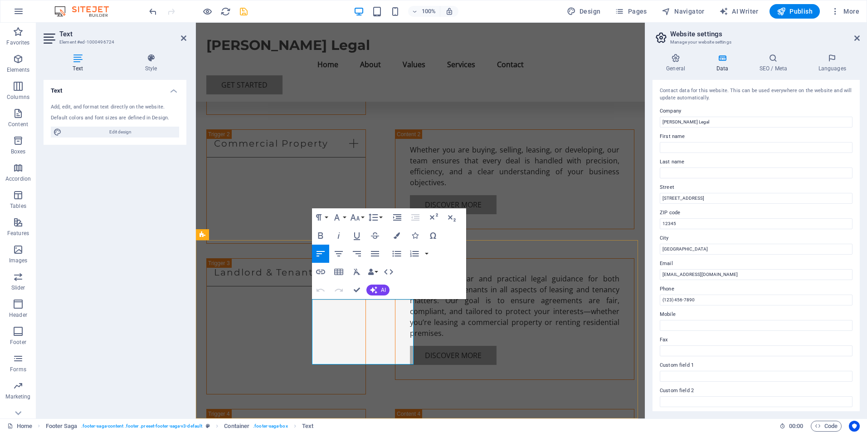
drag, startPoint x: 341, startPoint y: 339, endPoint x: 310, endPoint y: 341, distance: 30.5
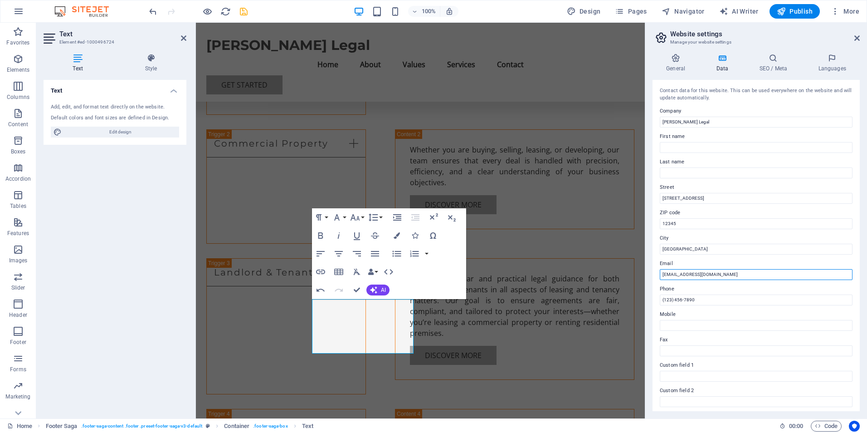
click at [721, 276] on input "[EMAIL_ADDRESS][DOMAIN_NAME]" at bounding box center [756, 274] width 193 height 11
drag, startPoint x: 917, startPoint y: 298, endPoint x: 633, endPoint y: 275, distance: 284.8
click at [710, 275] on input "[EMAIL_ADDRESS][DOMAIN_NAME]" at bounding box center [756, 274] width 193 height 11
drag, startPoint x: 710, startPoint y: 275, endPoint x: 655, endPoint y: 277, distance: 55.4
click at [655, 277] on div "Contact data for this website. This can be used everywhere on the website and w…" at bounding box center [756, 245] width 207 height 331
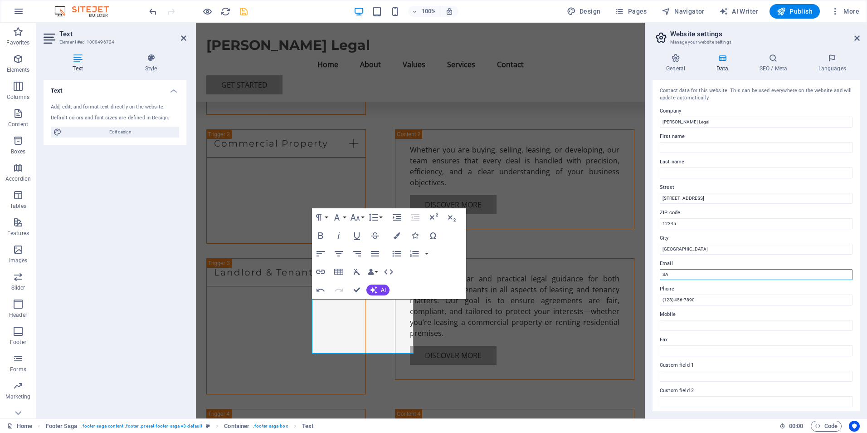
type input "S"
type input "[PERSON_NAME][EMAIL_ADDRESS][PERSON_NAME][DOMAIN_NAME]"
select select "footer"
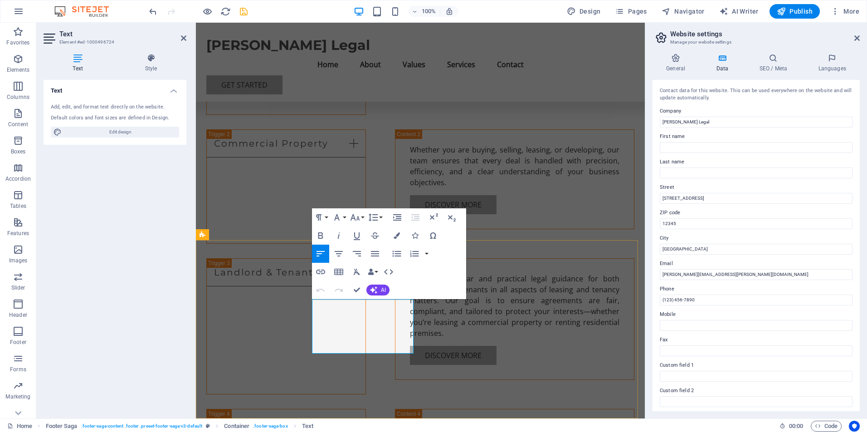
select select "footer"
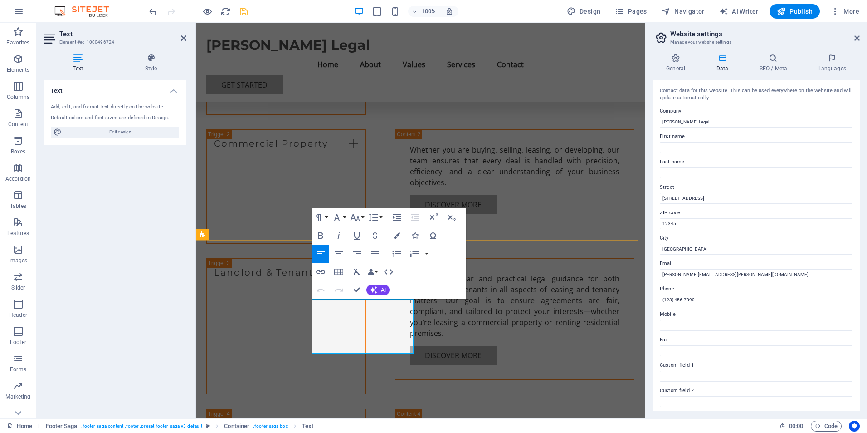
select select "footer"
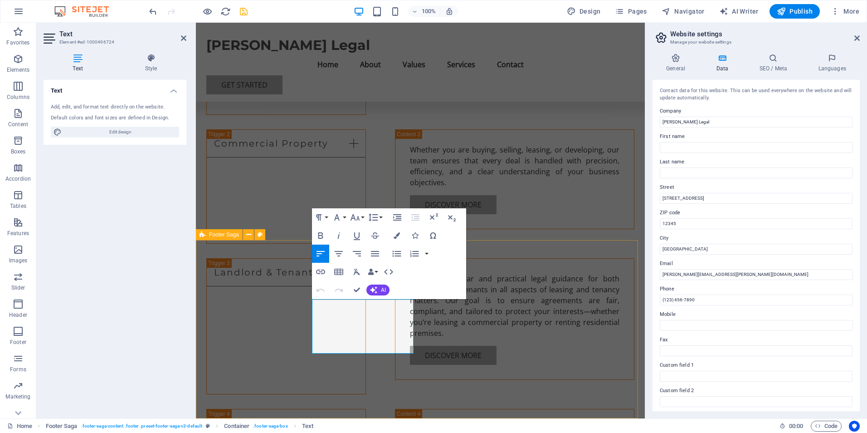
drag, startPoint x: 367, startPoint y: 316, endPoint x: 309, endPoint y: 302, distance: 59.2
drag, startPoint x: 309, startPoint y: 302, endPoint x: 343, endPoint y: 311, distance: 34.8
click at [765, 246] on input "[GEOGRAPHIC_DATA]" at bounding box center [756, 249] width 193 height 11
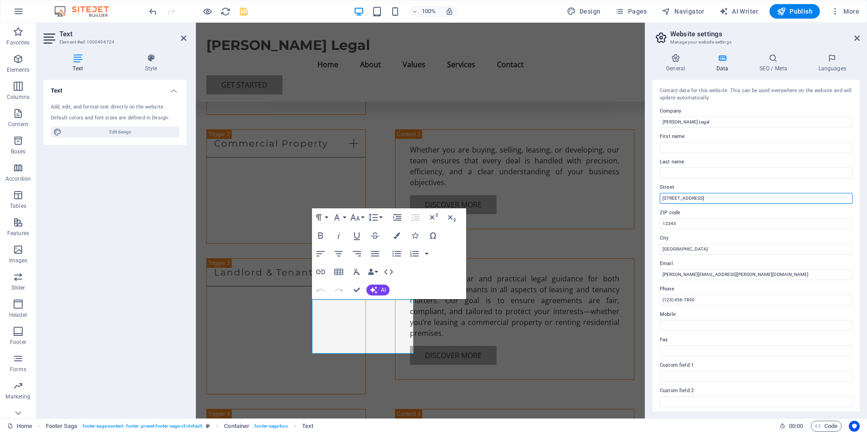
drag, startPoint x: 724, startPoint y: 195, endPoint x: 651, endPoint y: 196, distance: 73.0
click at [651, 196] on div "General Data SEO / Meta Languages Website name [PERSON_NAME][DOMAIN_NAME] Logo …" at bounding box center [756, 232] width 222 height 372
drag, startPoint x: 684, startPoint y: 221, endPoint x: 646, endPoint y: 222, distance: 38.1
click at [646, 222] on aside "Website settings Manage your website settings General Data SEO / Meta Languages…" at bounding box center [756, 220] width 222 height 395
drag, startPoint x: 692, startPoint y: 248, endPoint x: 652, endPoint y: 249, distance: 40.4
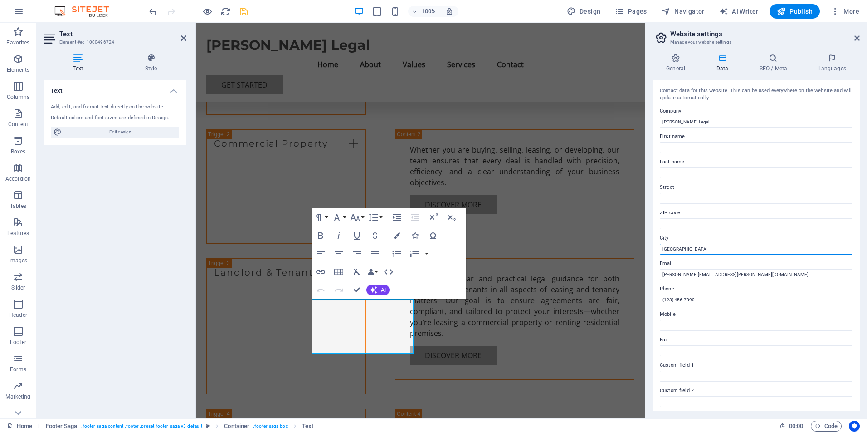
click at [652, 249] on div "General Data SEO / Meta Languages Website name [PERSON_NAME][DOMAIN_NAME] Logo …" at bounding box center [756, 232] width 222 height 372
drag, startPoint x: 374, startPoint y: 376, endPoint x: 535, endPoint y: 374, distance: 160.5
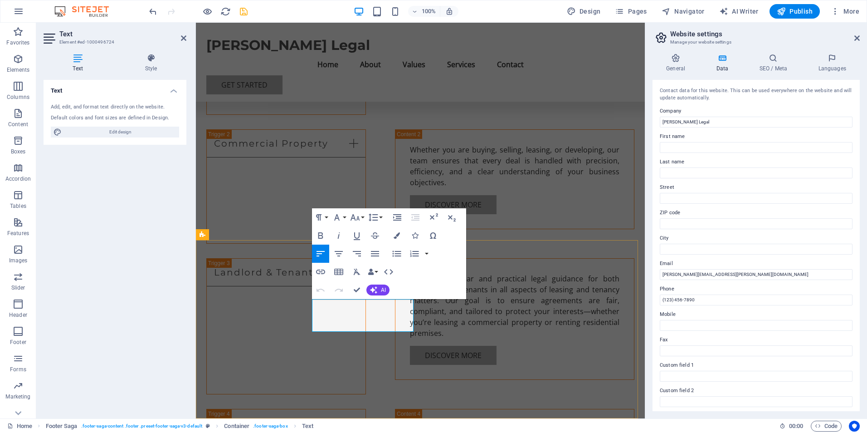
select select "footer"
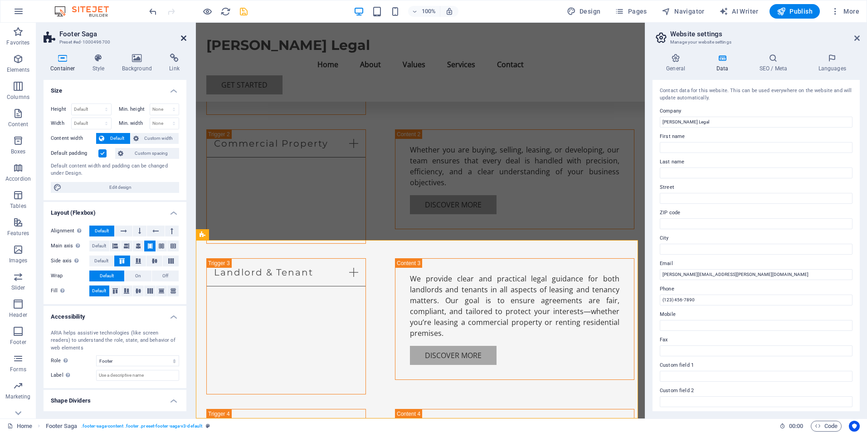
click at [184, 39] on icon at bounding box center [183, 37] width 5 height 7
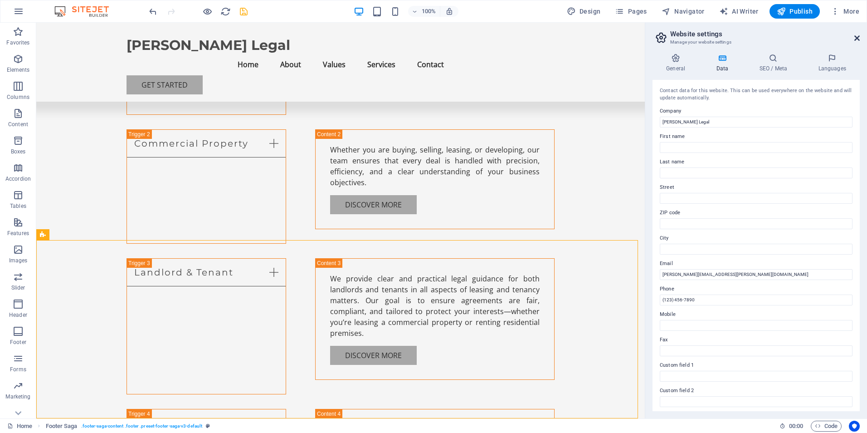
drag, startPoint x: 855, startPoint y: 39, endPoint x: 829, endPoint y: 74, distance: 44.2
click at [855, 39] on icon at bounding box center [856, 37] width 5 height 7
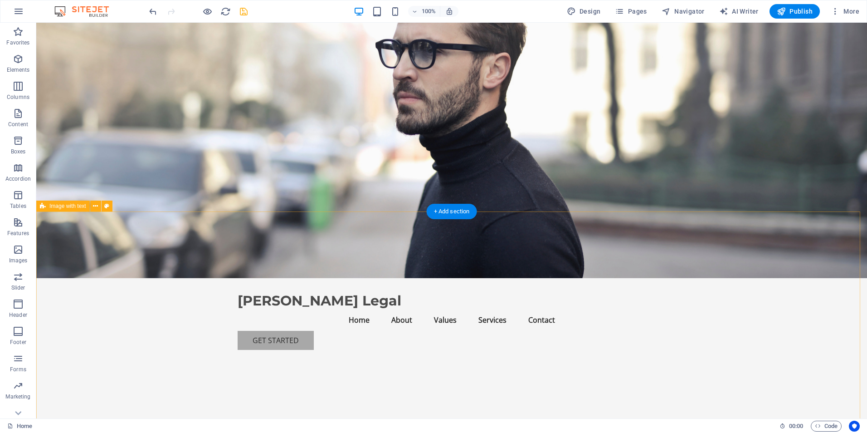
scroll to position [0, 0]
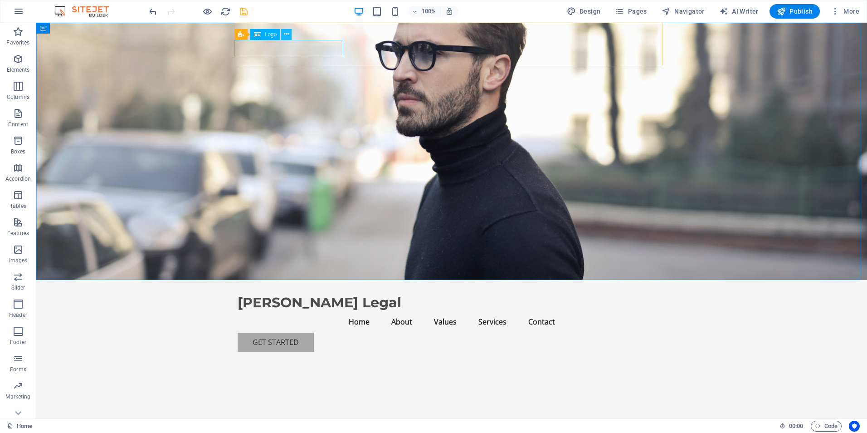
click at [287, 36] on icon at bounding box center [286, 34] width 5 height 10
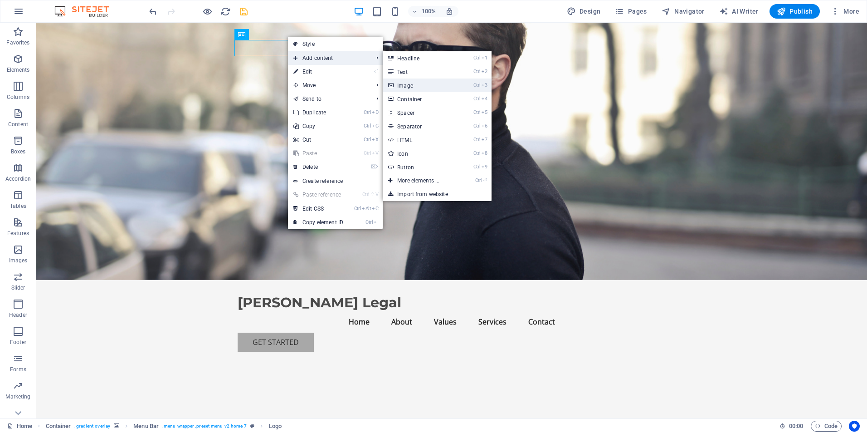
click at [416, 88] on link "Ctrl 3 Image" at bounding box center [420, 85] width 75 height 14
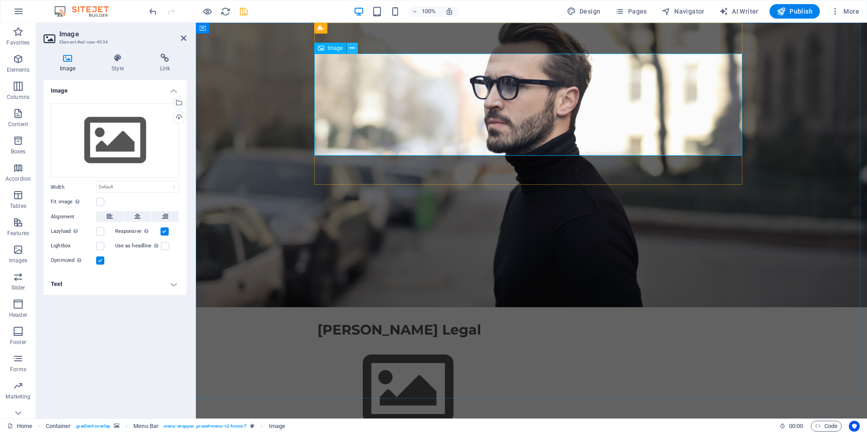
click at [351, 49] on icon at bounding box center [352, 49] width 5 height 10
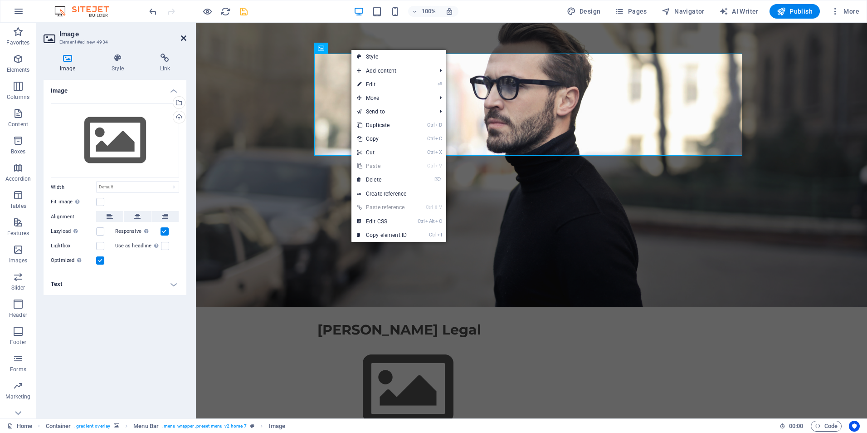
click at [184, 36] on icon at bounding box center [183, 37] width 5 height 7
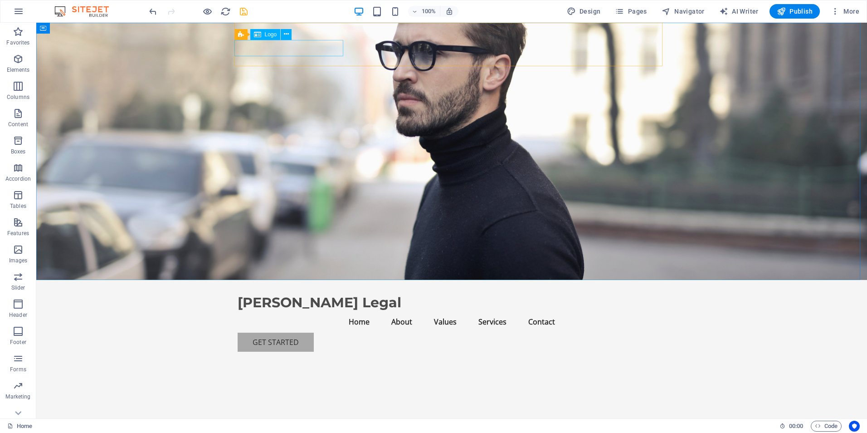
click at [271, 35] on span "Logo" at bounding box center [271, 34] width 12 height 5
click at [287, 34] on icon at bounding box center [286, 34] width 5 height 10
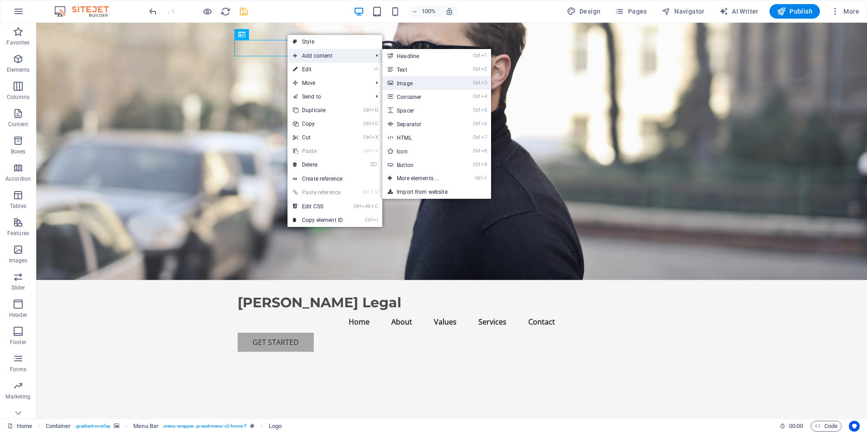
click at [405, 78] on link "Ctrl 3 Image" at bounding box center [419, 83] width 75 height 14
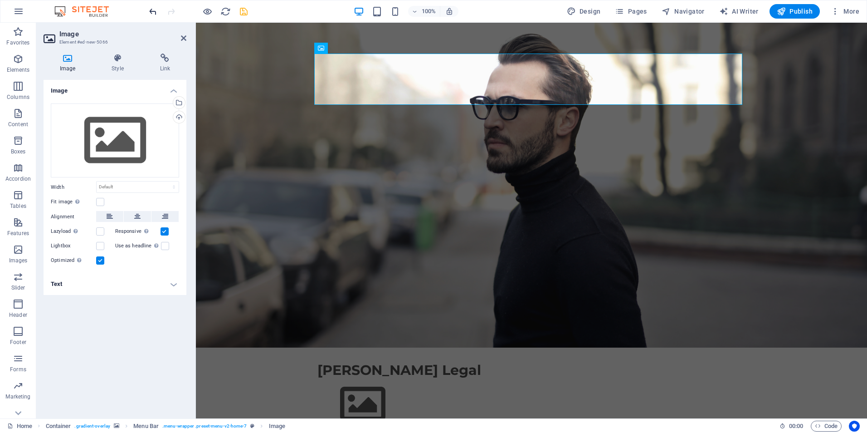
click at [156, 10] on icon "undo" at bounding box center [153, 11] width 10 height 10
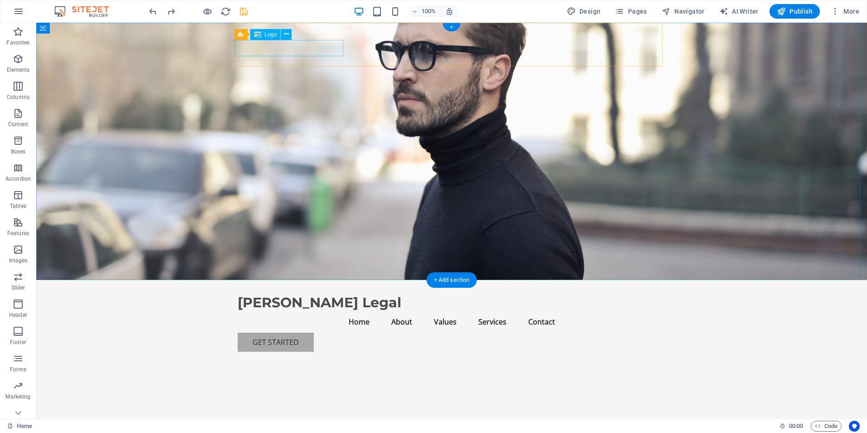
click at [287, 294] on div "[PERSON_NAME] Legal" at bounding box center [452, 302] width 428 height 16
click at [287, 39] on button at bounding box center [286, 34] width 11 height 11
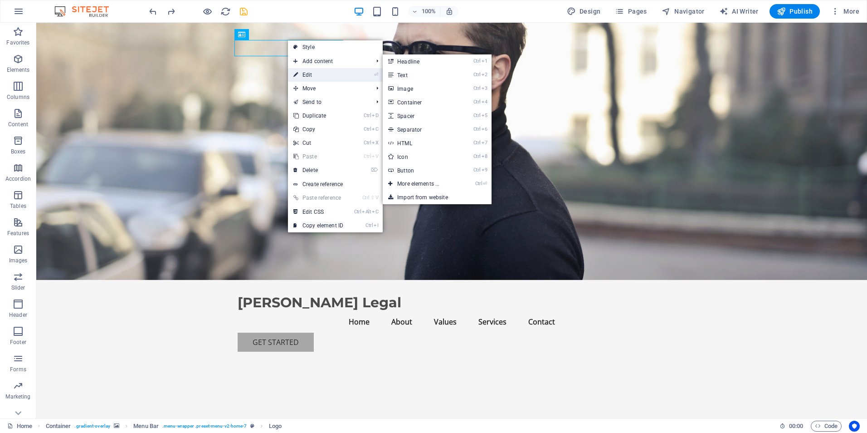
click at [307, 71] on link "⏎ Edit" at bounding box center [318, 75] width 61 height 14
select select "px"
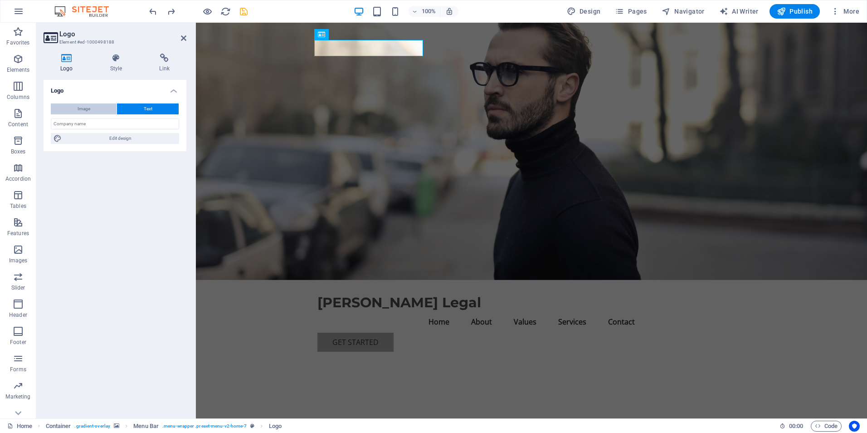
click at [92, 110] on button "Image" at bounding box center [84, 108] width 66 height 11
select select "DISABLED_OPTION_VALUE"
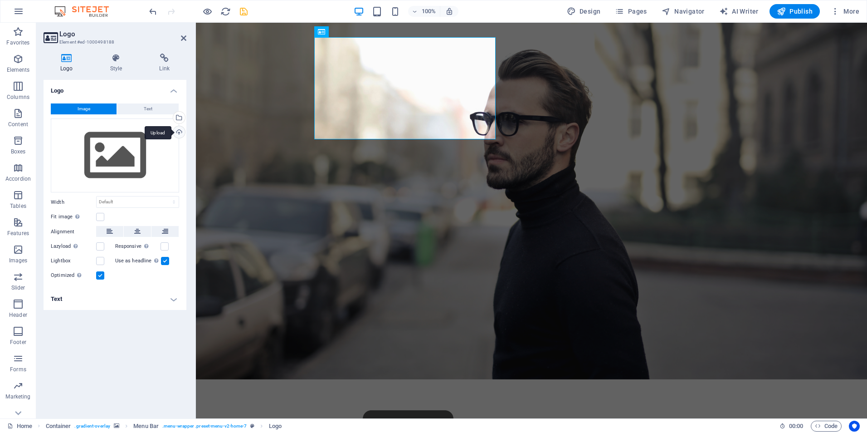
click at [175, 134] on div "Upload" at bounding box center [178, 133] width 14 height 14
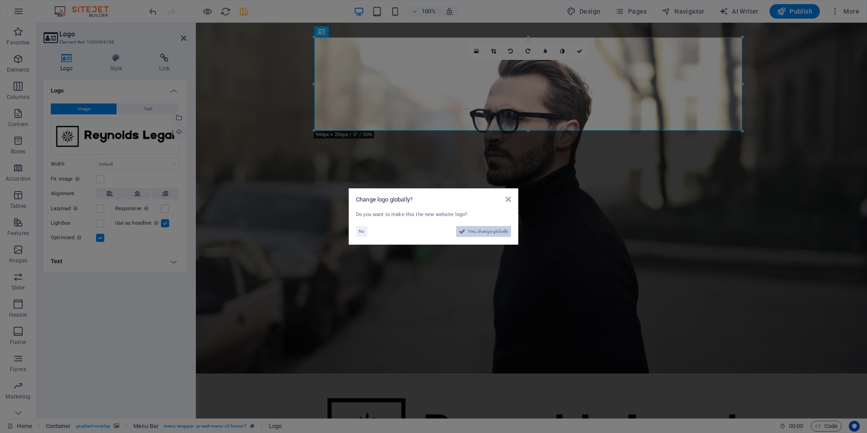
click at [500, 235] on span "Yes, change globally" at bounding box center [488, 231] width 40 height 11
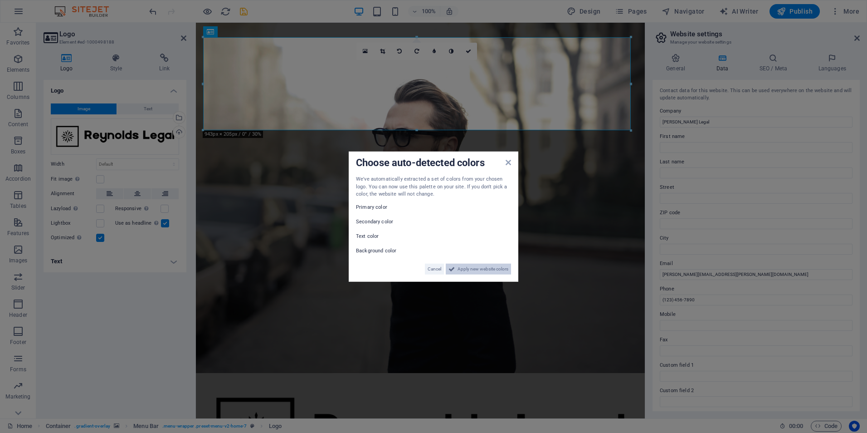
click at [466, 268] on span "Apply new website colors" at bounding box center [483, 268] width 51 height 11
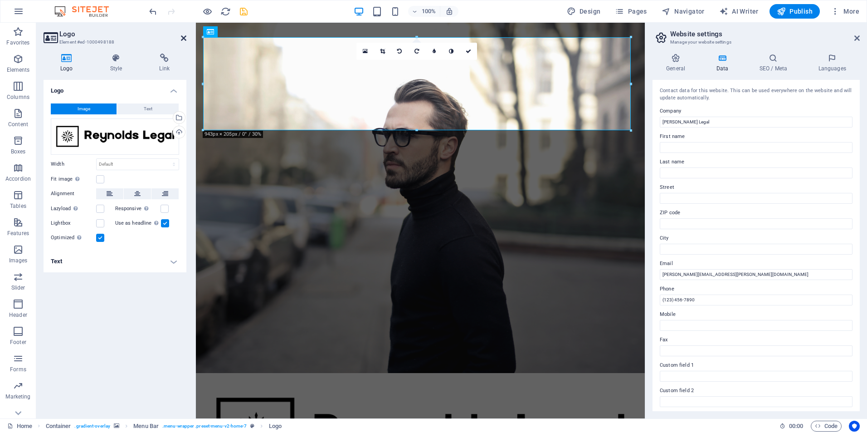
click at [182, 38] on icon at bounding box center [183, 37] width 5 height 7
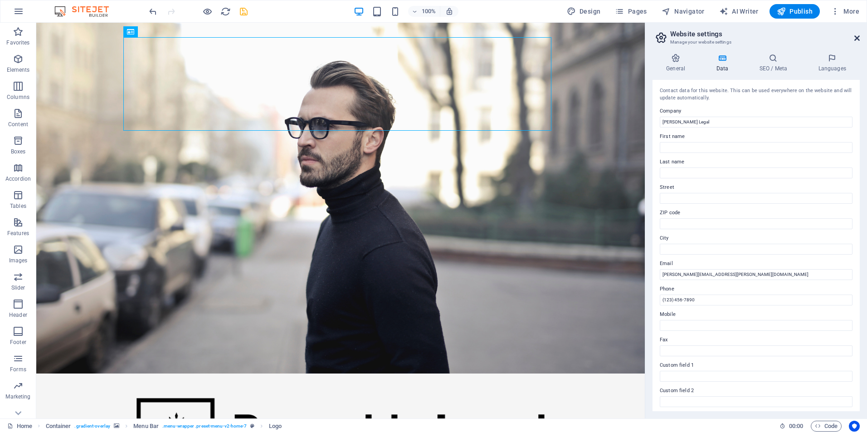
drag, startPoint x: 855, startPoint y: 39, endPoint x: 818, endPoint y: 16, distance: 42.8
click at [855, 39] on icon at bounding box center [856, 37] width 5 height 7
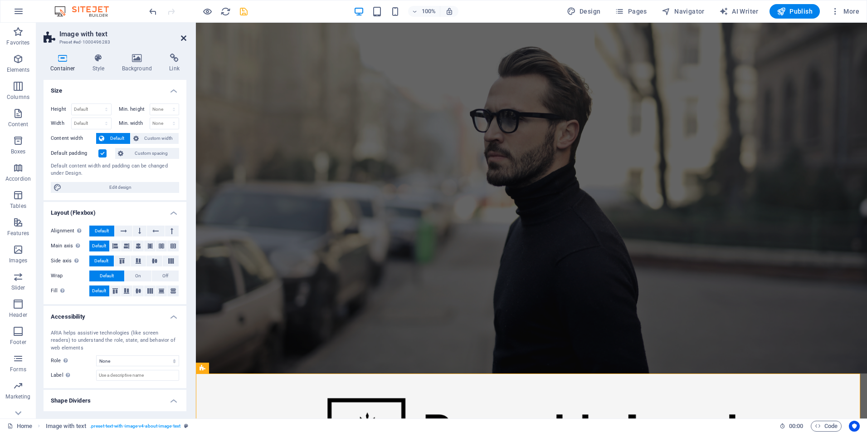
click at [184, 36] on icon at bounding box center [183, 37] width 5 height 7
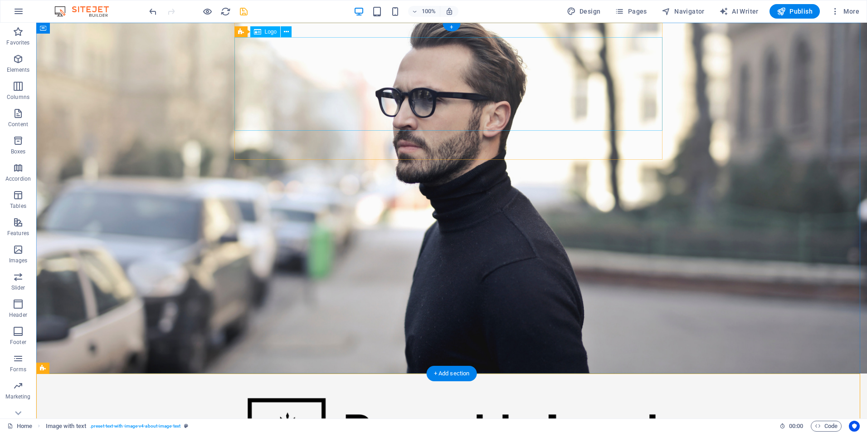
click at [334, 388] on div at bounding box center [452, 434] width 428 height 93
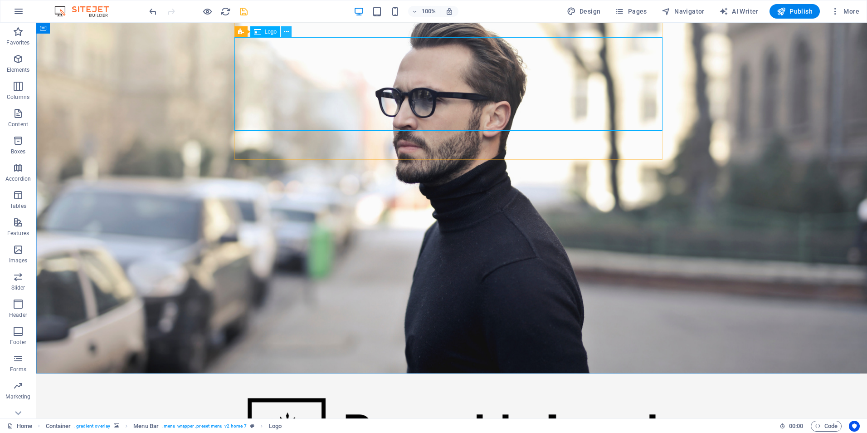
click at [288, 33] on icon at bounding box center [286, 32] width 5 height 10
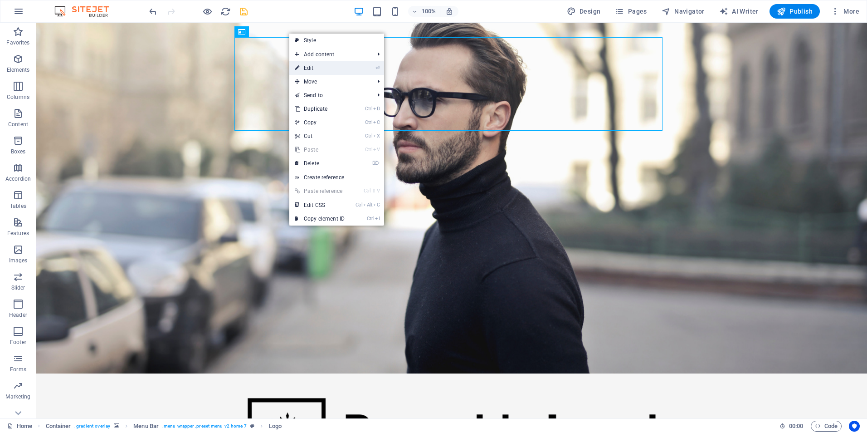
click at [319, 66] on link "⏎ Edit" at bounding box center [319, 68] width 61 height 14
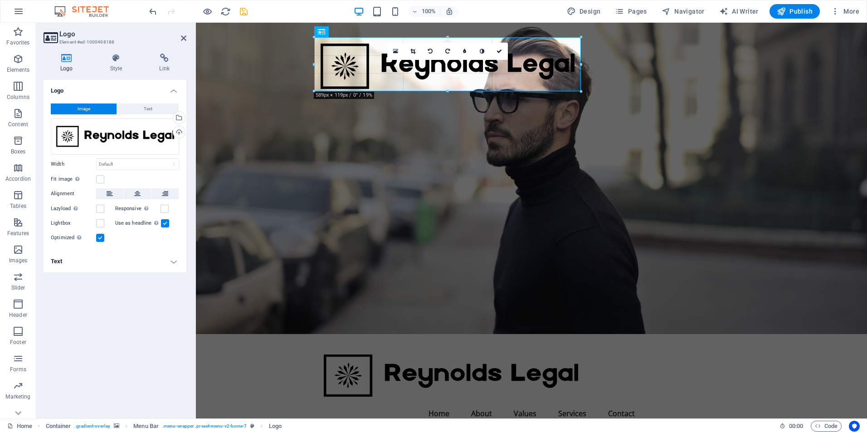
drag, startPoint x: 744, startPoint y: 38, endPoint x: 253, endPoint y: 56, distance: 491.0
type input "588"
select select "px"
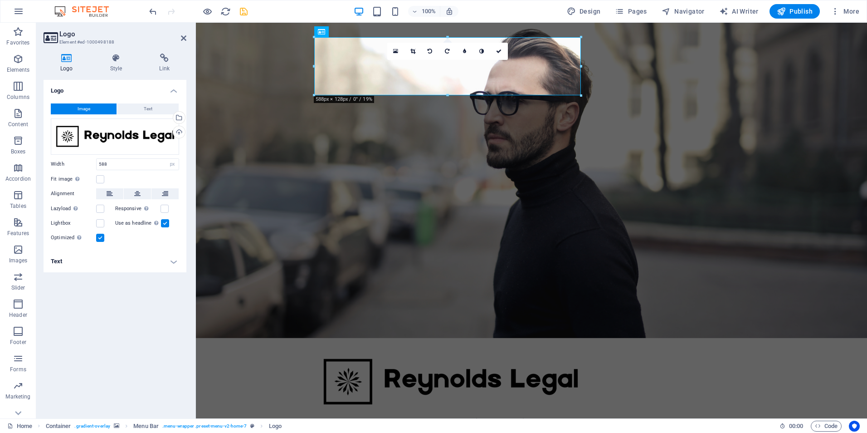
click at [264, 133] on figure at bounding box center [531, 180] width 671 height 315
select select "header"
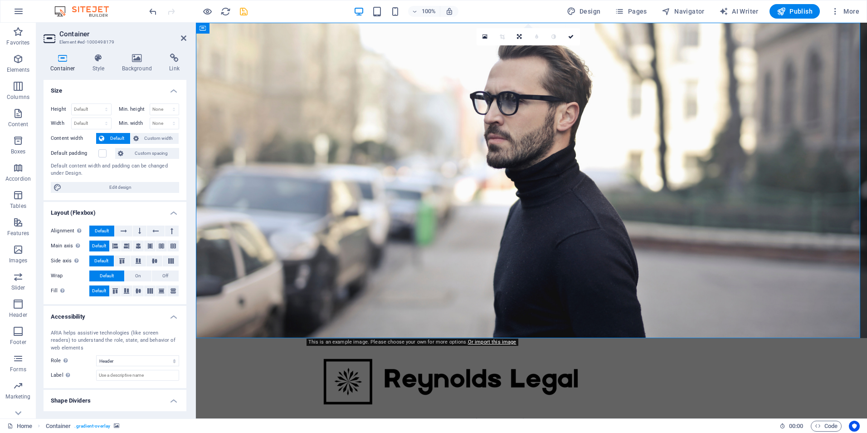
click at [177, 39] on header "Container Element #ed-1000498179" at bounding box center [115, 35] width 143 height 24
click at [181, 39] on icon at bounding box center [183, 37] width 5 height 7
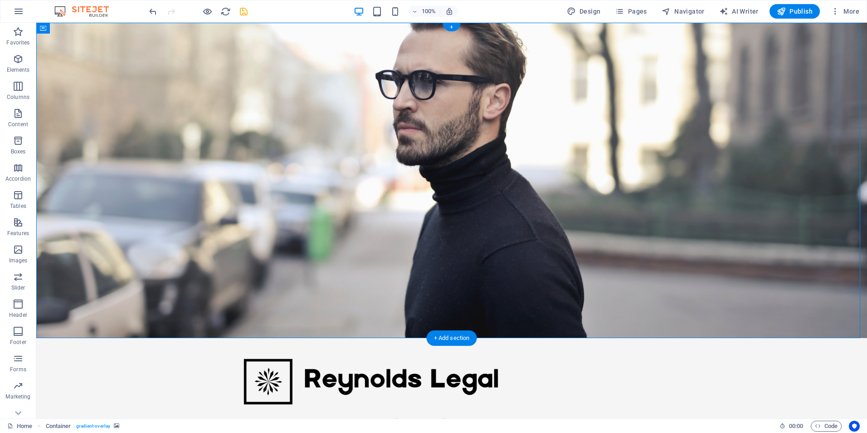
click at [159, 123] on figure at bounding box center [451, 180] width 831 height 315
click at [262, 352] on div at bounding box center [452, 381] width 428 height 58
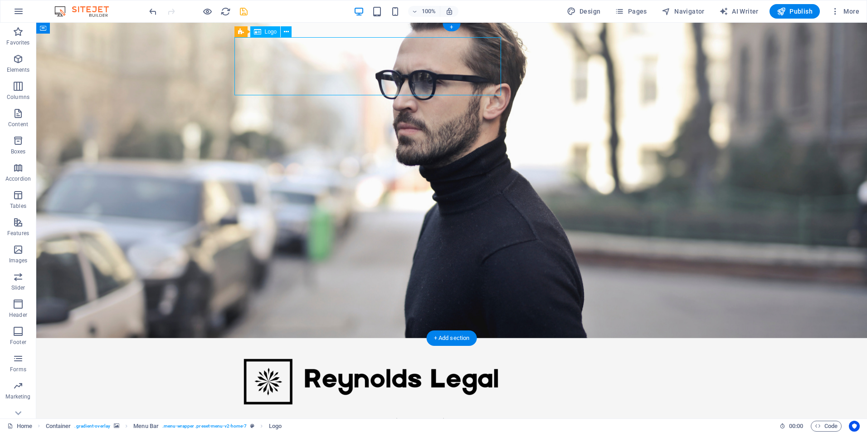
click at [305, 352] on div at bounding box center [452, 381] width 428 height 58
drag, startPoint x: 305, startPoint y: 60, endPoint x: 250, endPoint y: 62, distance: 54.9
click at [250, 352] on div at bounding box center [452, 381] width 428 height 58
select select "px"
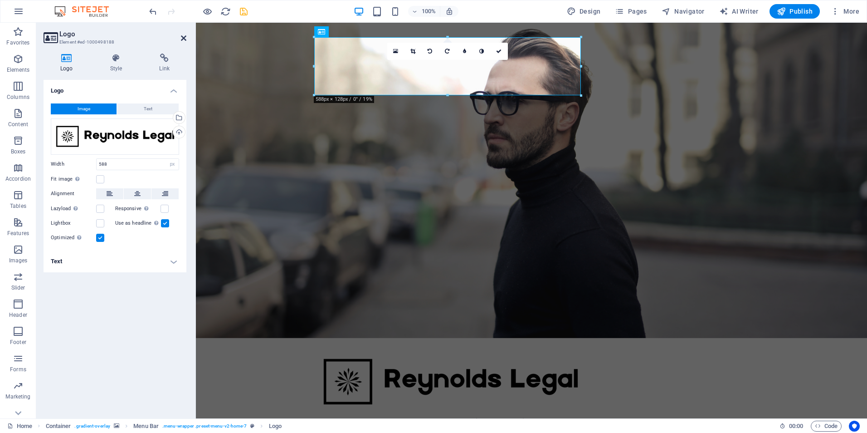
click at [185, 38] on icon at bounding box center [183, 37] width 5 height 7
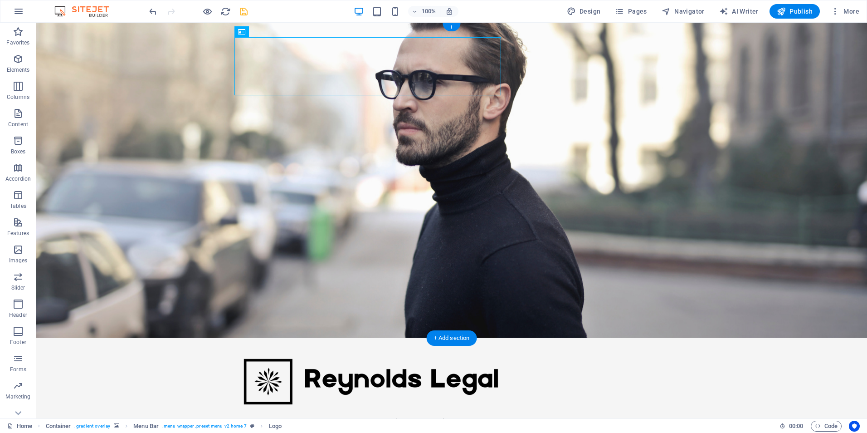
click at [232, 44] on figure at bounding box center [451, 180] width 831 height 315
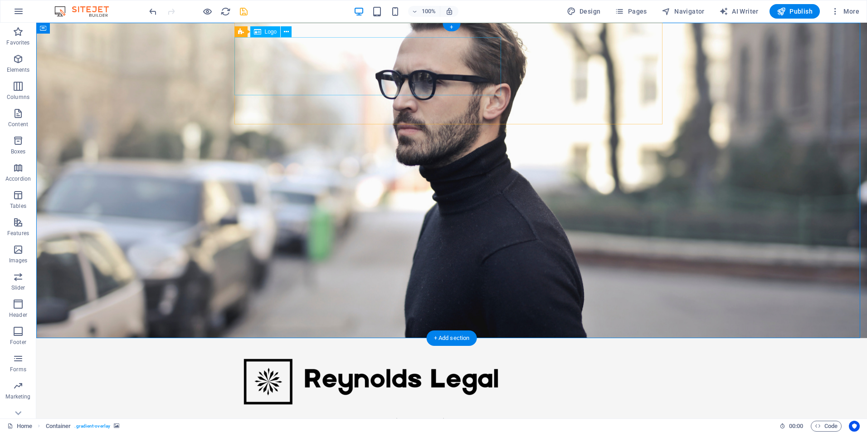
click at [246, 352] on div at bounding box center [452, 381] width 428 height 58
click at [284, 30] on icon at bounding box center [286, 32] width 5 height 10
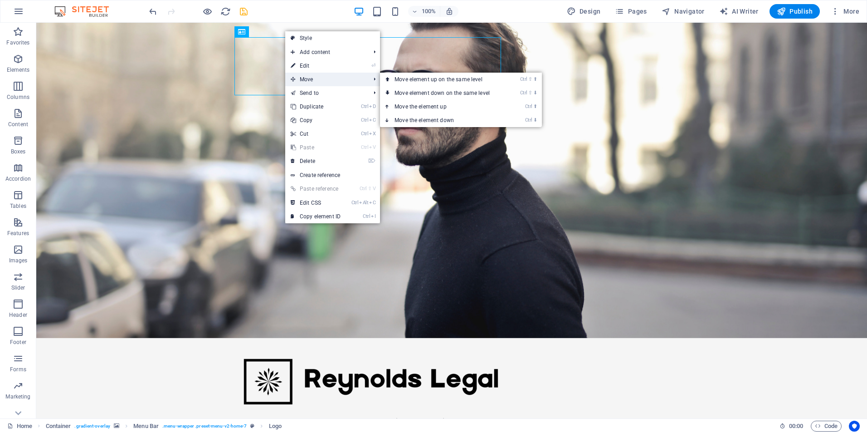
click at [319, 79] on span "Move" at bounding box center [325, 80] width 81 height 14
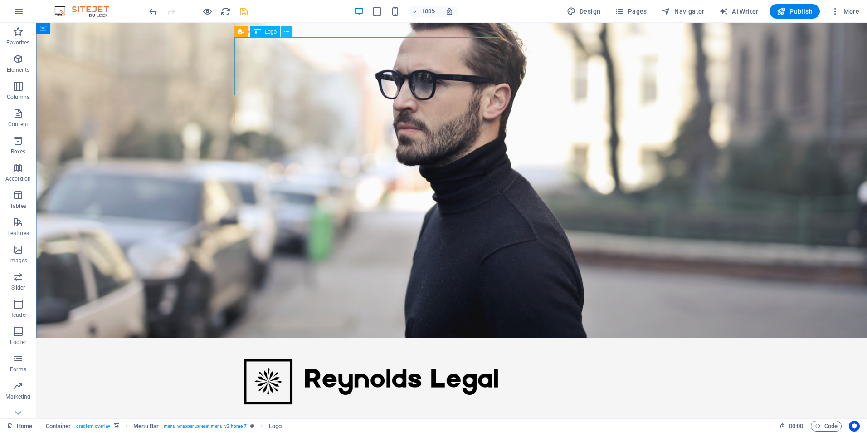
click at [288, 31] on icon at bounding box center [286, 32] width 5 height 10
click at [210, 70] on figure at bounding box center [451, 180] width 831 height 315
click at [349, 352] on div at bounding box center [452, 381] width 428 height 58
select select "px"
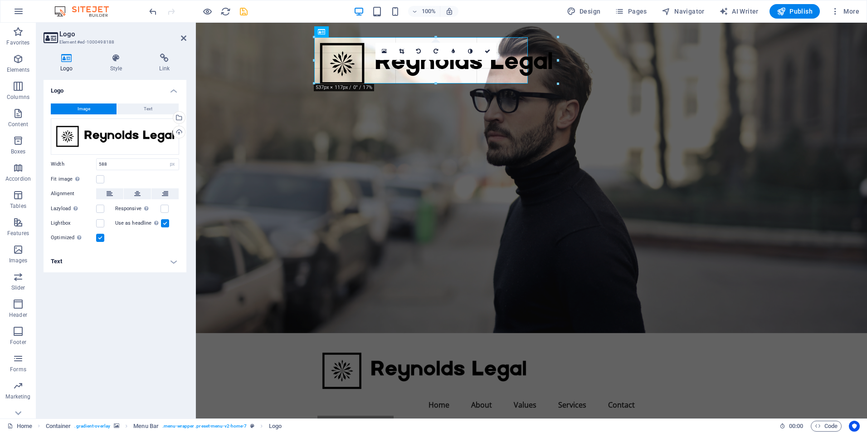
drag, startPoint x: 313, startPoint y: 67, endPoint x: 366, endPoint y: 48, distance: 56.4
type input "471"
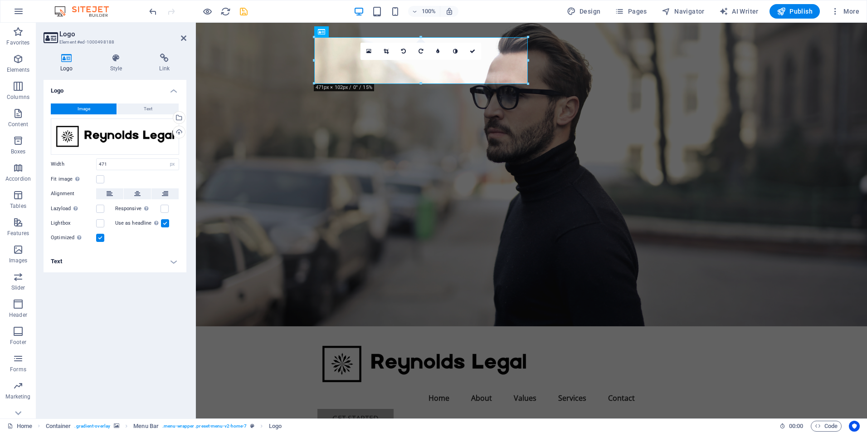
click at [244, 104] on figure at bounding box center [531, 174] width 671 height 303
select select "header"
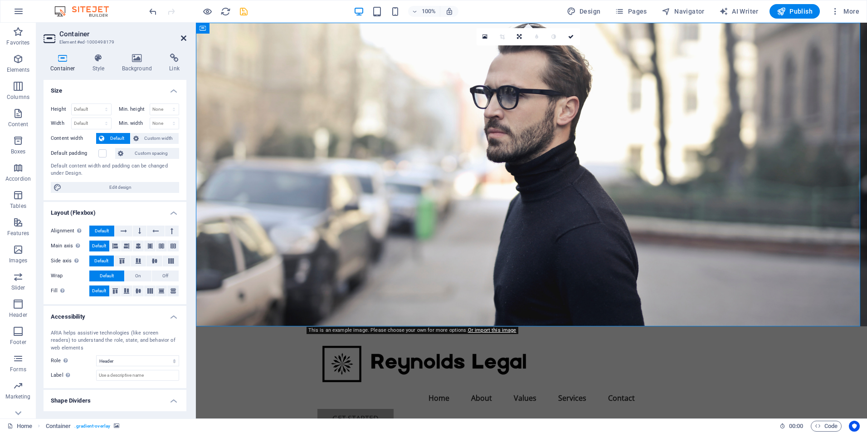
click at [185, 39] on icon at bounding box center [183, 37] width 5 height 7
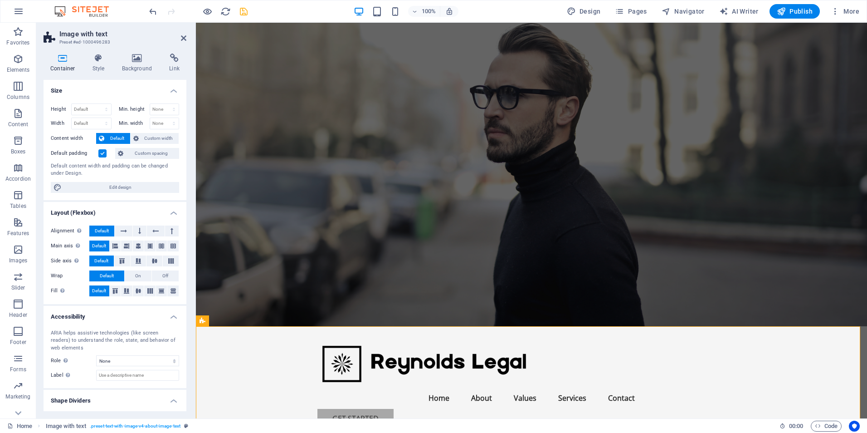
click at [186, 38] on aside "Image with text Preset #ed-1000496283 Container Style Background Link Size Heig…" at bounding box center [116, 220] width 160 height 395
click at [181, 35] on icon at bounding box center [183, 37] width 5 height 7
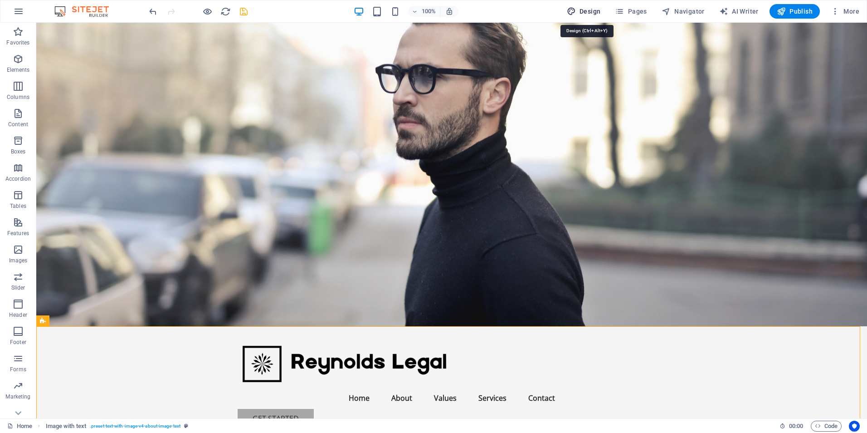
click at [586, 11] on span "Design" at bounding box center [584, 11] width 34 height 9
select select "rem"
select select "700"
select select "px"
select select "rem"
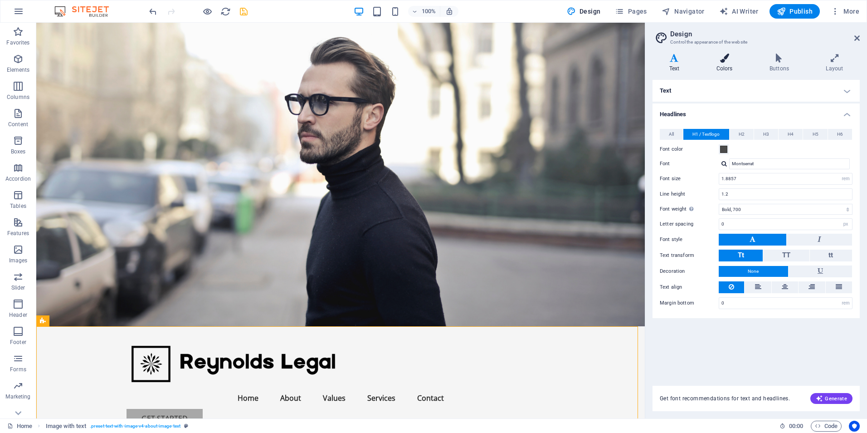
click at [724, 72] on h4 "Colors" at bounding box center [726, 63] width 53 height 19
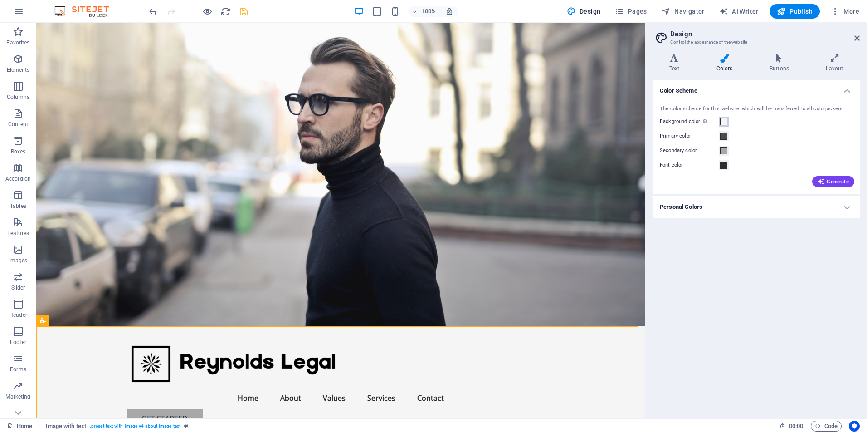
click at [725, 120] on span at bounding box center [723, 121] width 7 height 7
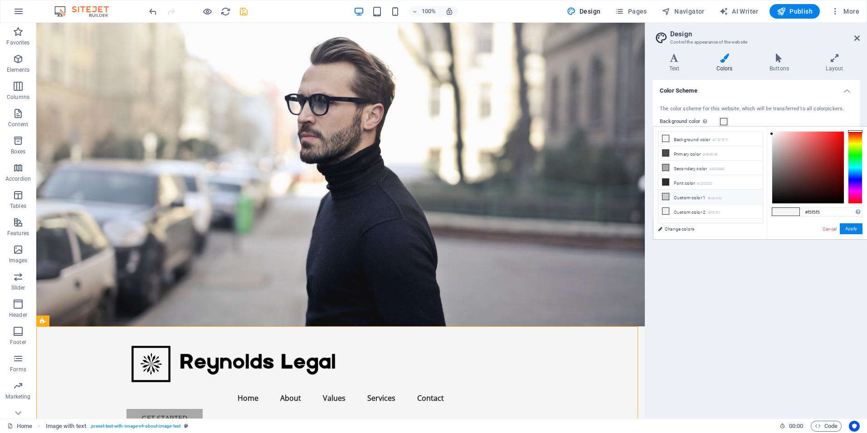
click at [683, 197] on li "Custom color 1 #cacccb" at bounding box center [710, 197] width 104 height 15
type input "#cacccb"
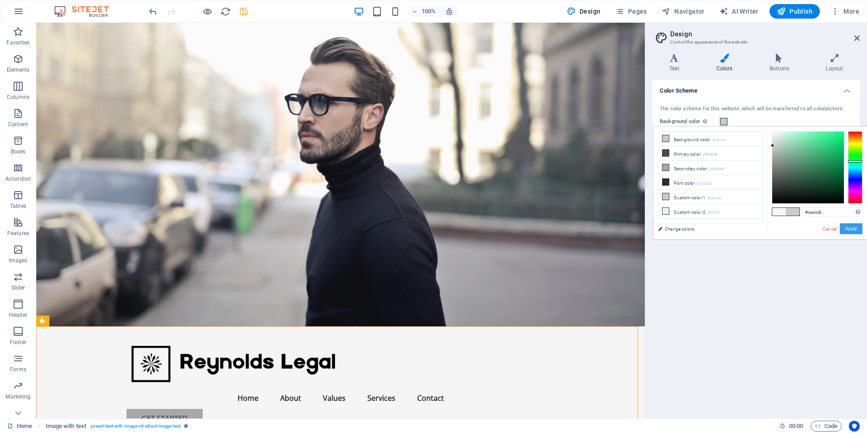
click at [848, 228] on button "Apply" at bounding box center [851, 228] width 23 height 11
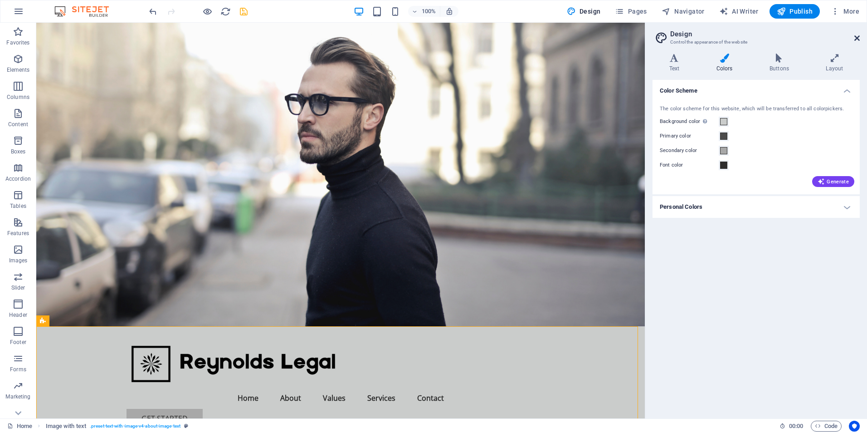
drag, startPoint x: 858, startPoint y: 36, endPoint x: 820, endPoint y: 19, distance: 41.6
click at [858, 36] on icon at bounding box center [856, 37] width 5 height 7
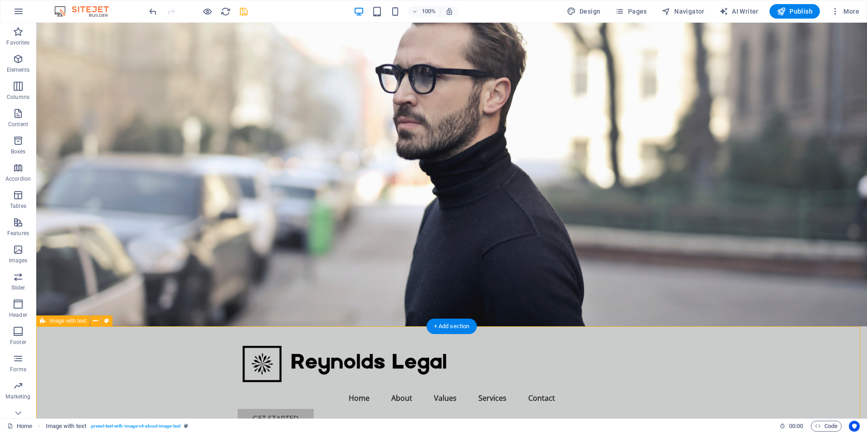
click at [596, 210] on figure at bounding box center [451, 174] width 831 height 303
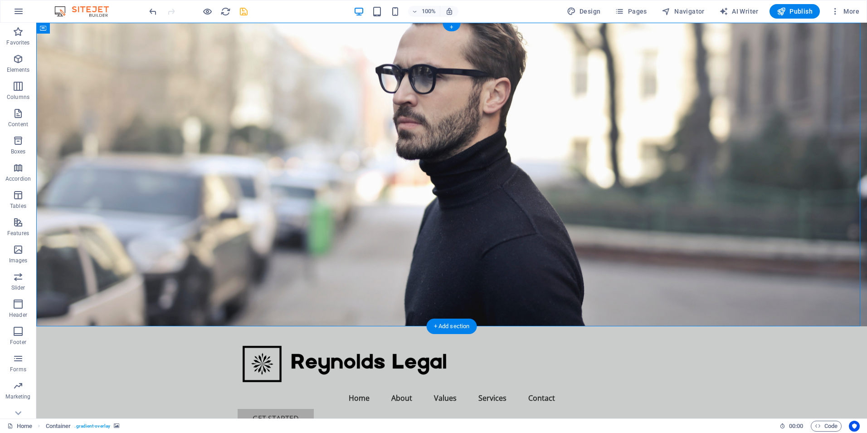
click at [596, 210] on figure at bounding box center [451, 174] width 831 height 303
select select "header"
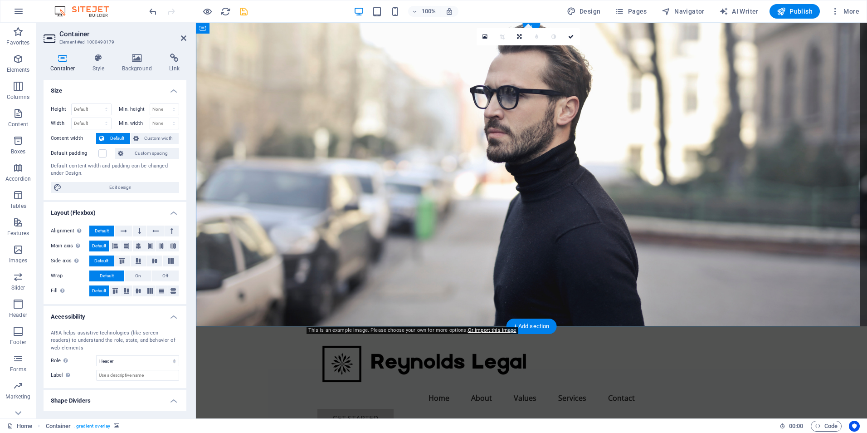
click at [606, 202] on figure at bounding box center [531, 174] width 671 height 303
click at [137, 70] on h4 "Background" at bounding box center [139, 63] width 48 height 19
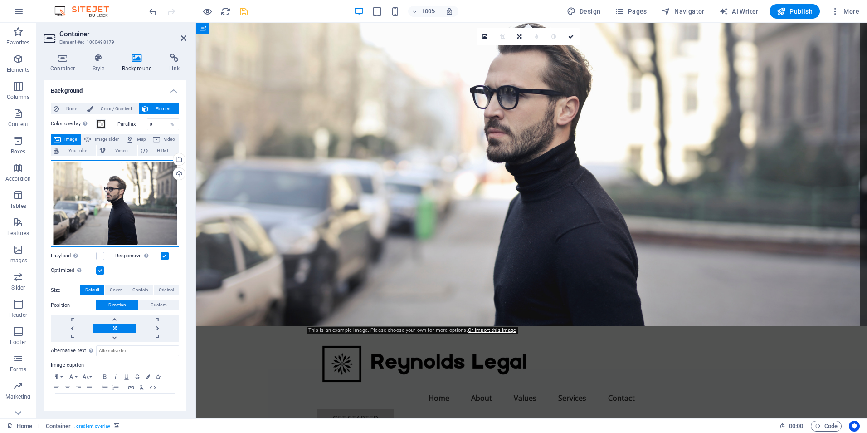
click at [123, 178] on div "Drag files here, click to choose files or select files from Files or our free s…" at bounding box center [115, 203] width 128 height 87
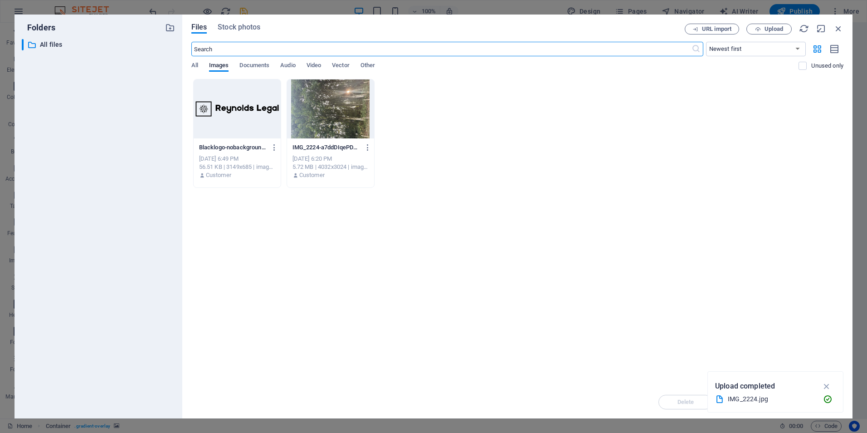
click at [330, 117] on div at bounding box center [330, 108] width 87 height 59
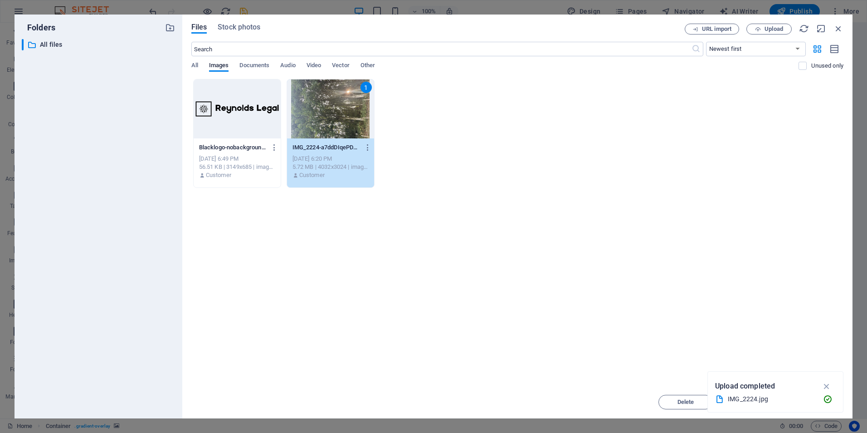
click at [324, 112] on div "1" at bounding box center [330, 108] width 87 height 59
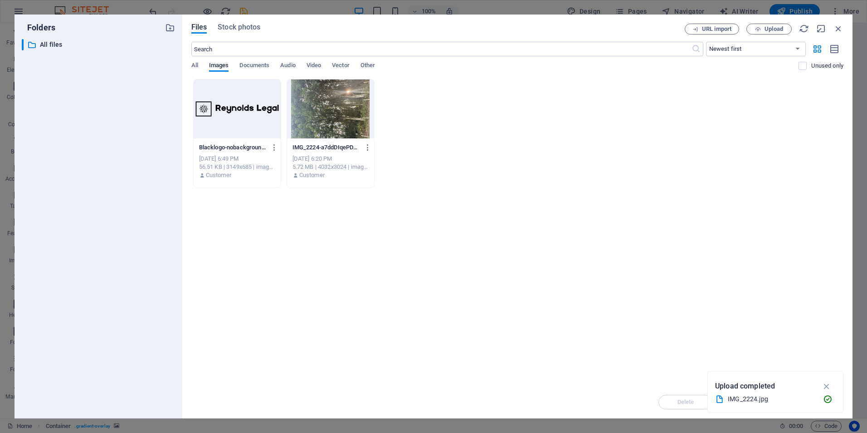
click at [324, 112] on div at bounding box center [330, 108] width 87 height 59
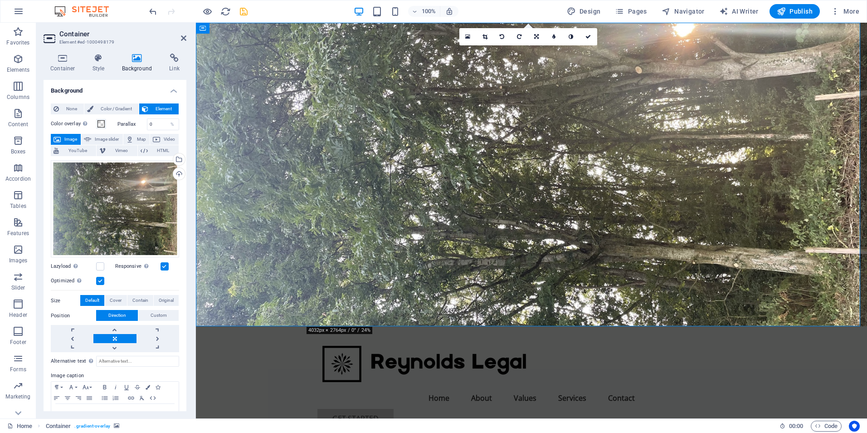
click at [711, 180] on figure at bounding box center [531, 174] width 671 height 303
click at [523, 36] on link at bounding box center [519, 36] width 17 height 17
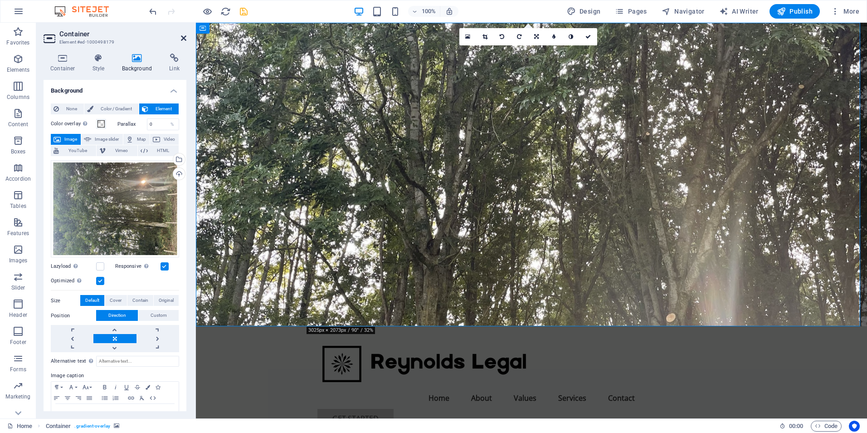
click at [182, 41] on icon at bounding box center [183, 37] width 5 height 7
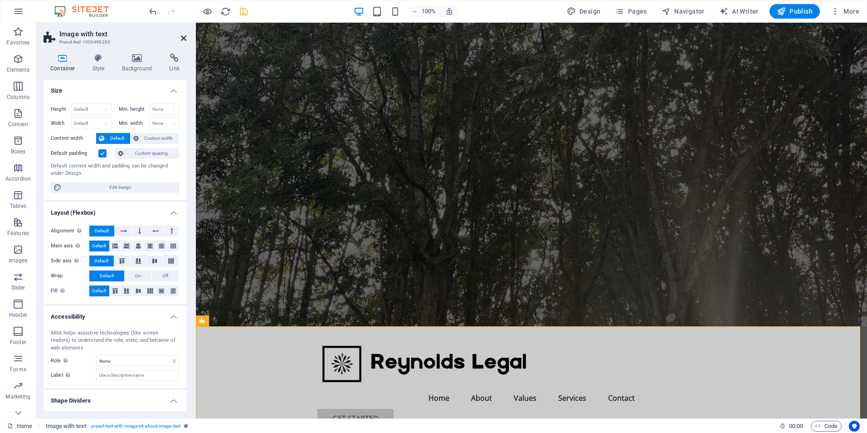
click at [186, 36] on icon at bounding box center [183, 37] width 5 height 7
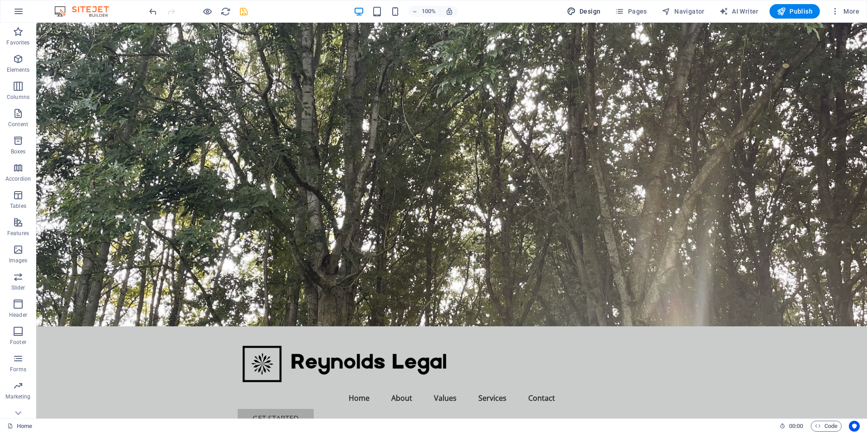
click at [601, 10] on span "Design" at bounding box center [584, 11] width 34 height 9
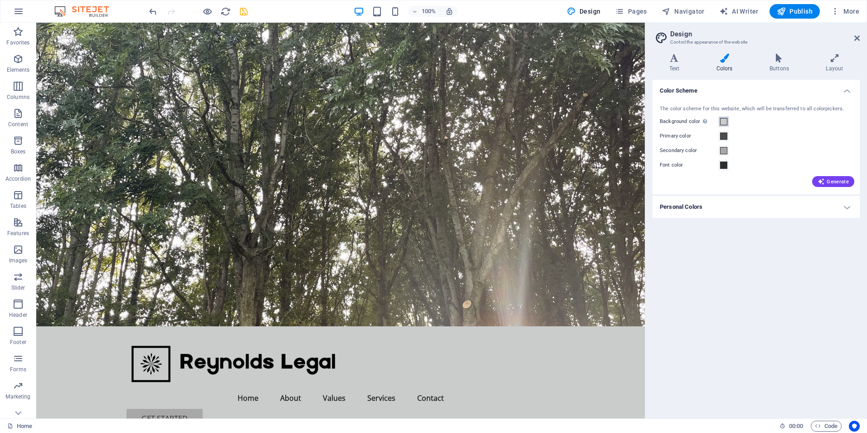
click at [722, 122] on span at bounding box center [723, 121] width 7 height 7
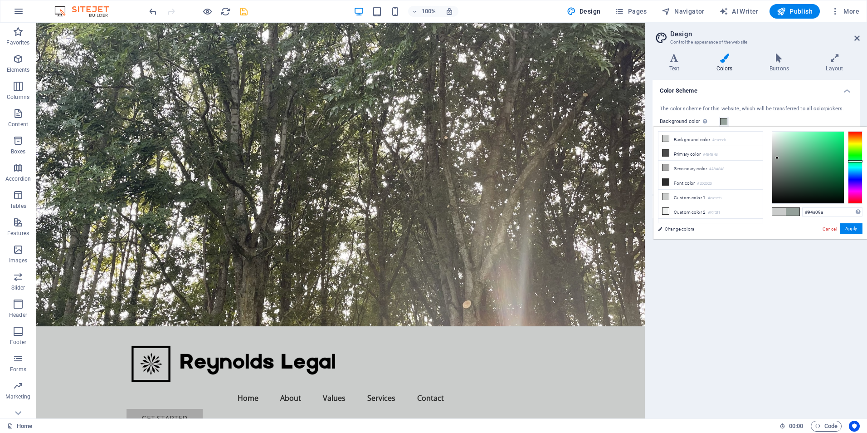
click at [777, 158] on div at bounding box center [808, 168] width 72 height 72
click at [777, 165] on div at bounding box center [808, 168] width 72 height 72
click at [776, 136] on div at bounding box center [808, 168] width 72 height 72
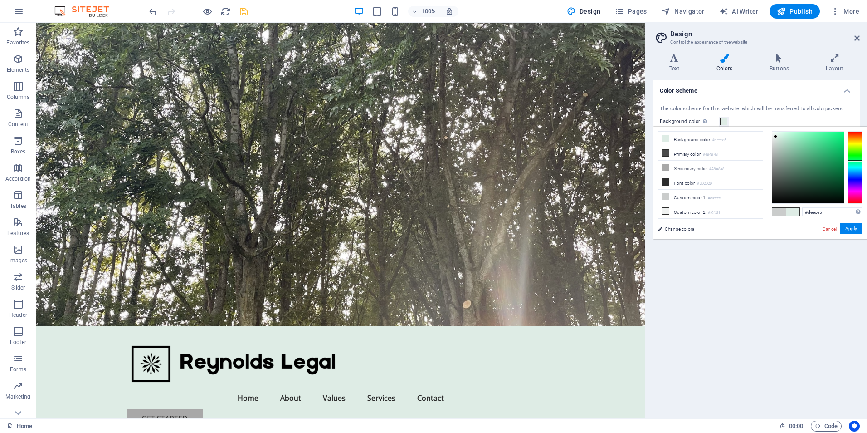
type input "#d0d7d3"
click at [774, 142] on div at bounding box center [808, 168] width 72 height 72
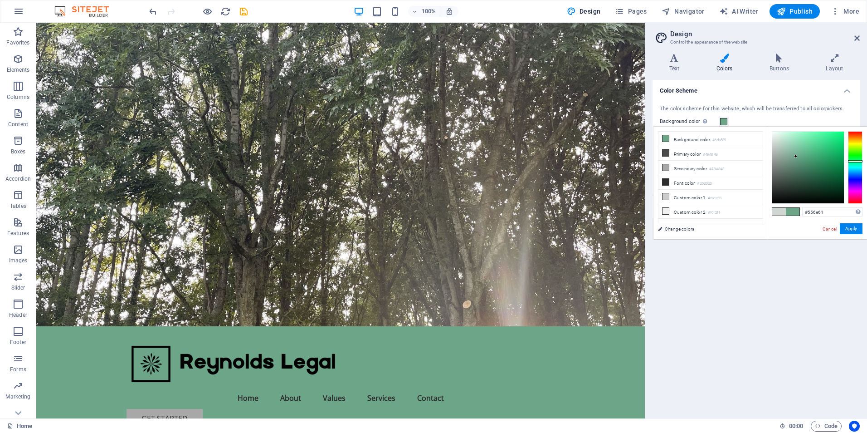
click at [788, 172] on div at bounding box center [808, 168] width 72 height 72
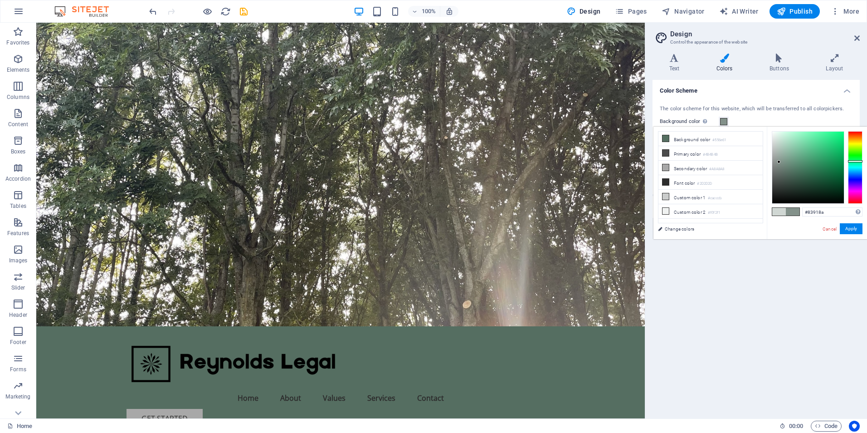
click at [779, 162] on div at bounding box center [808, 168] width 72 height 72
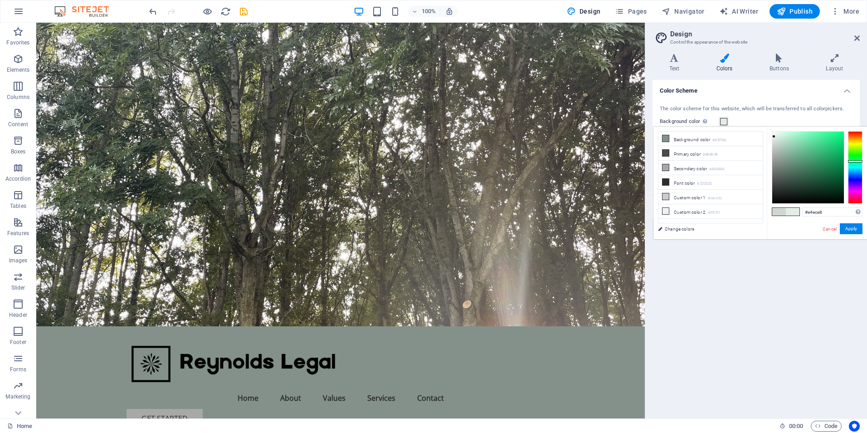
click at [774, 136] on div at bounding box center [808, 168] width 72 height 72
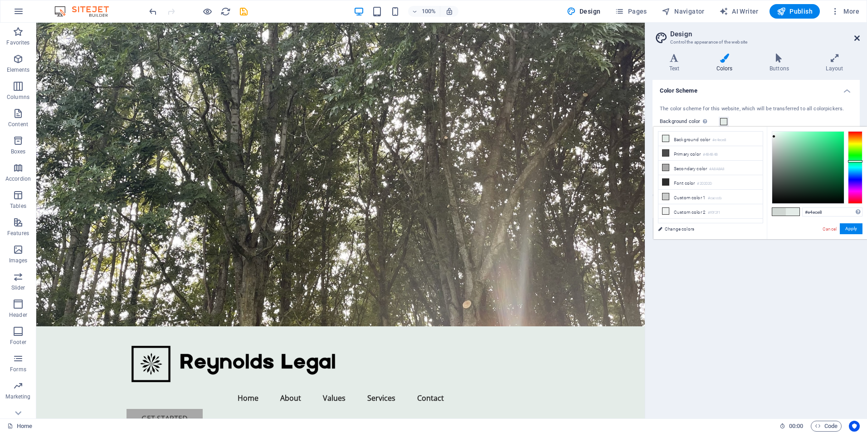
click at [857, 40] on icon at bounding box center [856, 37] width 5 height 7
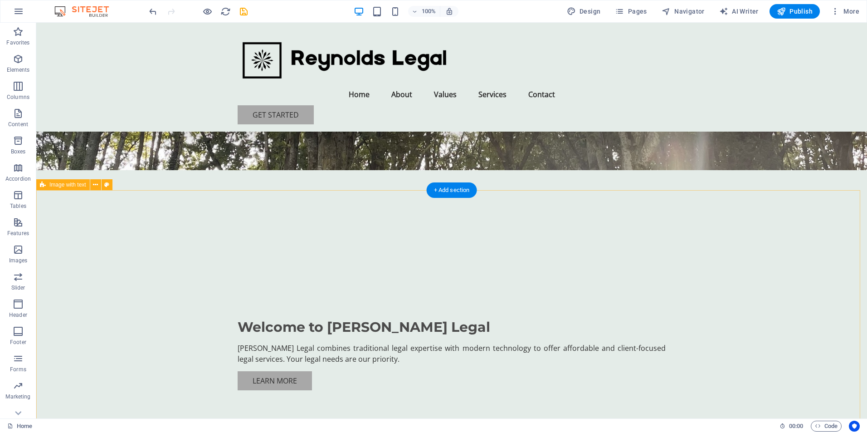
scroll to position [181, 0]
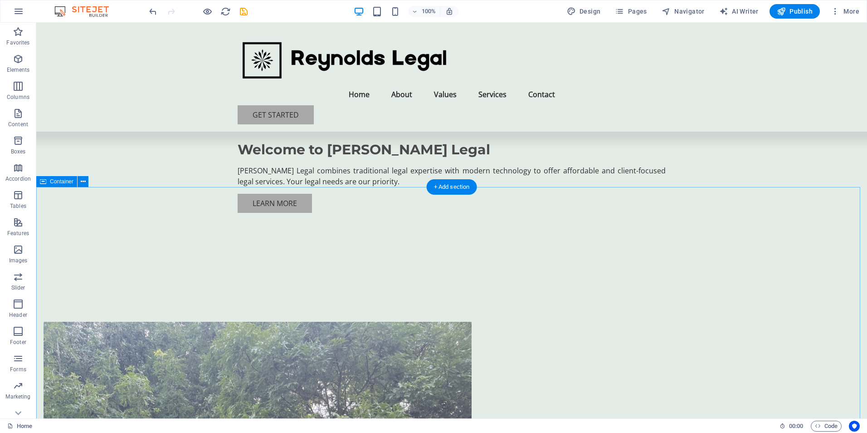
scroll to position [317, 0]
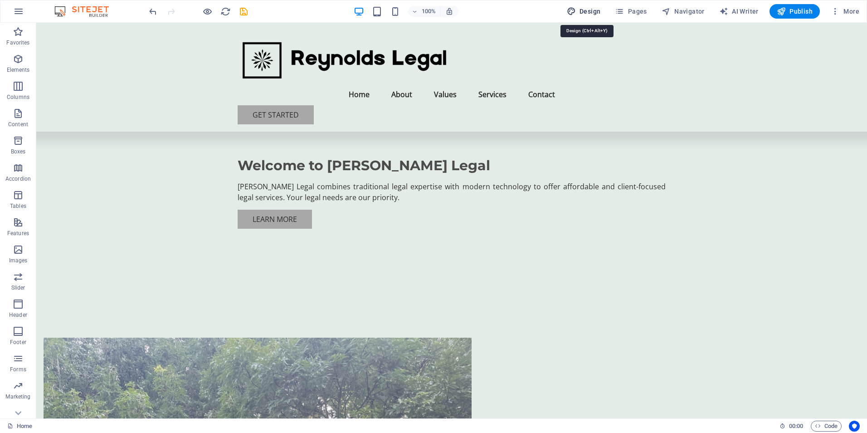
click at [596, 11] on span "Design" at bounding box center [584, 11] width 34 height 9
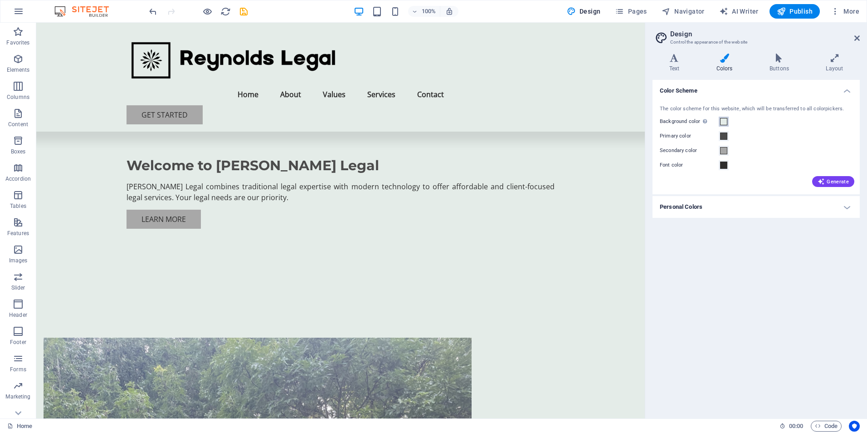
click at [722, 121] on span at bounding box center [723, 121] width 7 height 7
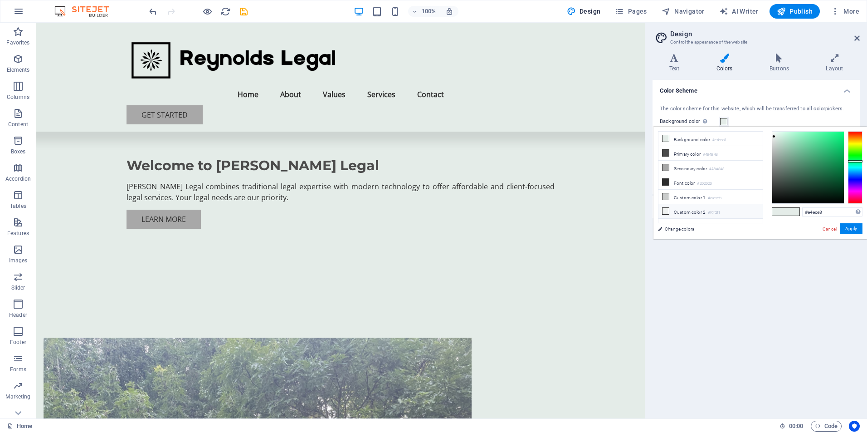
click at [673, 209] on li "Custom color 2 #f0f2f1" at bounding box center [710, 211] width 104 height 15
type input "#f0f2f1"
click at [663, 209] on icon at bounding box center [665, 211] width 6 height 6
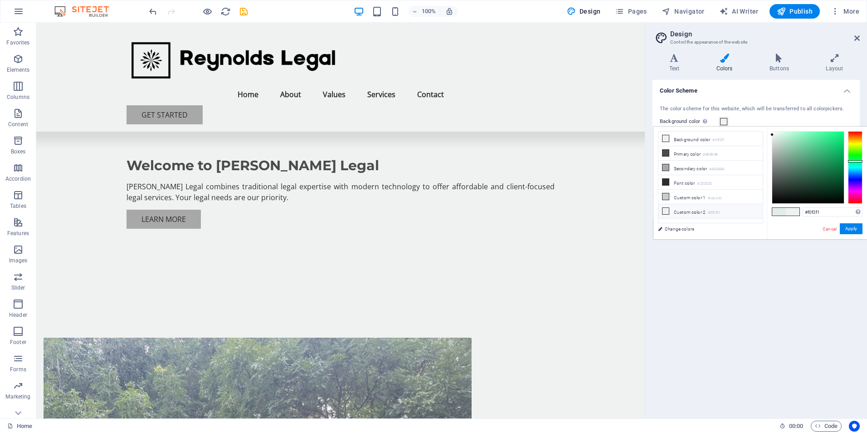
click at [670, 211] on li "Custom color 2 #f0f2f1" at bounding box center [710, 211] width 104 height 15
click at [854, 230] on button "Apply" at bounding box center [851, 228] width 23 height 11
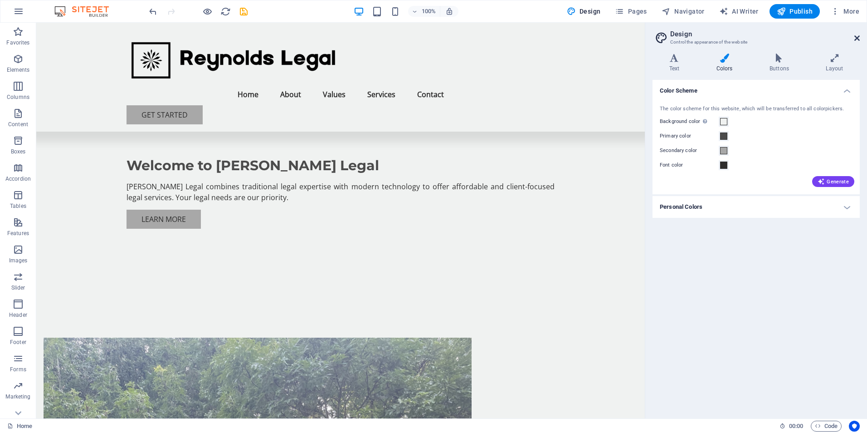
click at [860, 39] on aside "Design Control the appearance of the website Variants Text Colors Buttons Layou…" at bounding box center [756, 220] width 222 height 395
click at [858, 39] on icon at bounding box center [856, 37] width 5 height 7
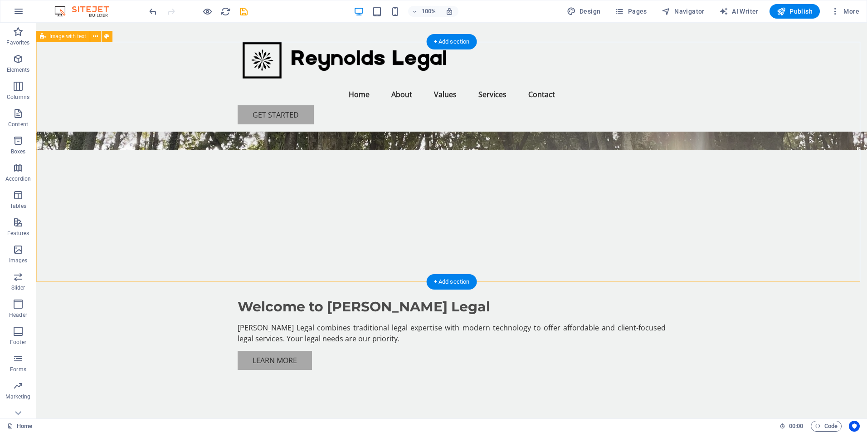
scroll to position [64, 0]
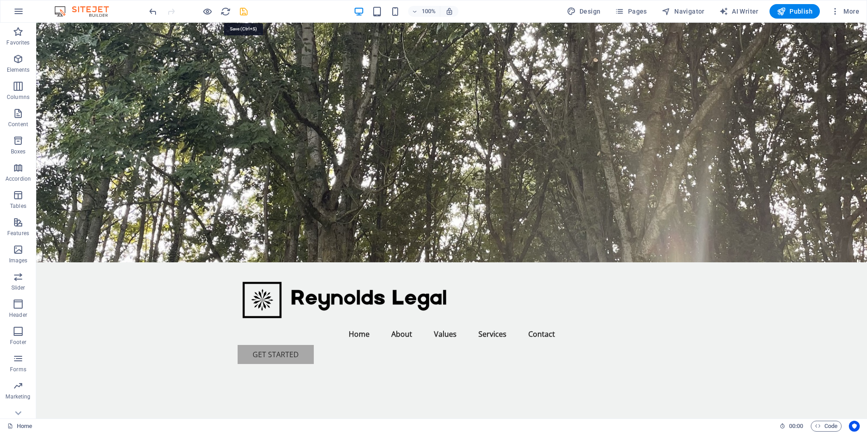
click at [244, 9] on icon "save" at bounding box center [244, 11] width 10 height 10
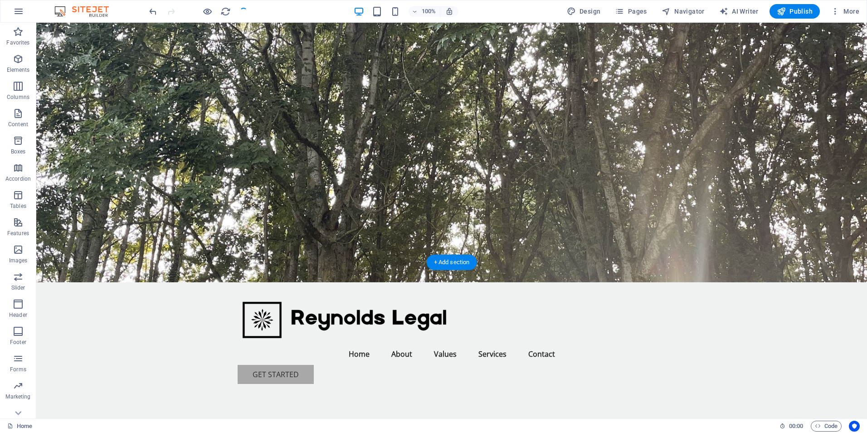
scroll to position [0, 0]
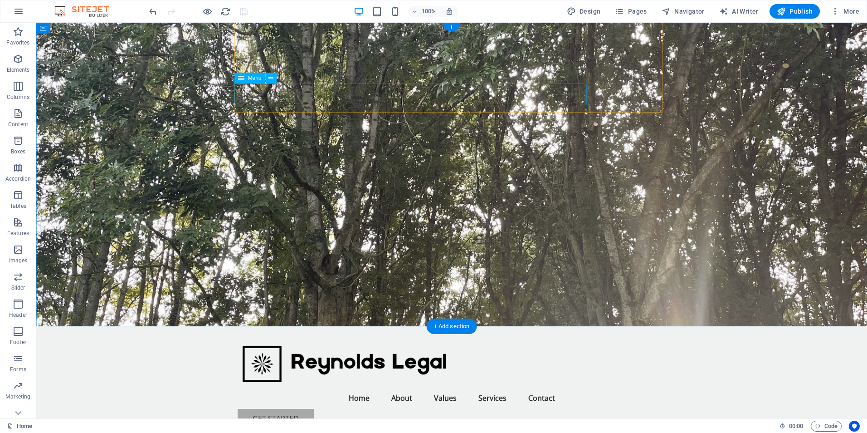
click at [359, 387] on nav "Home About Values Services Contact" at bounding box center [452, 398] width 428 height 22
click at [361, 387] on nav "Home About Values Services Contact" at bounding box center [452, 398] width 428 height 22
click at [318, 387] on nav "Home About Values Services Contact" at bounding box center [452, 398] width 428 height 22
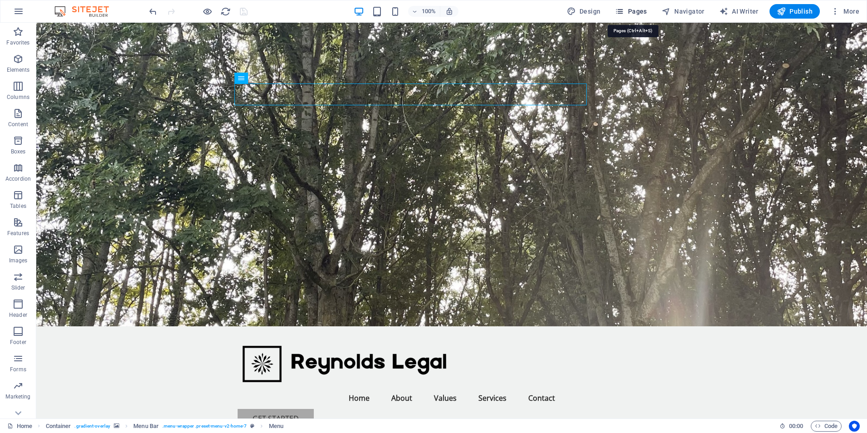
click at [631, 12] on span "Pages" at bounding box center [631, 11] width 32 height 9
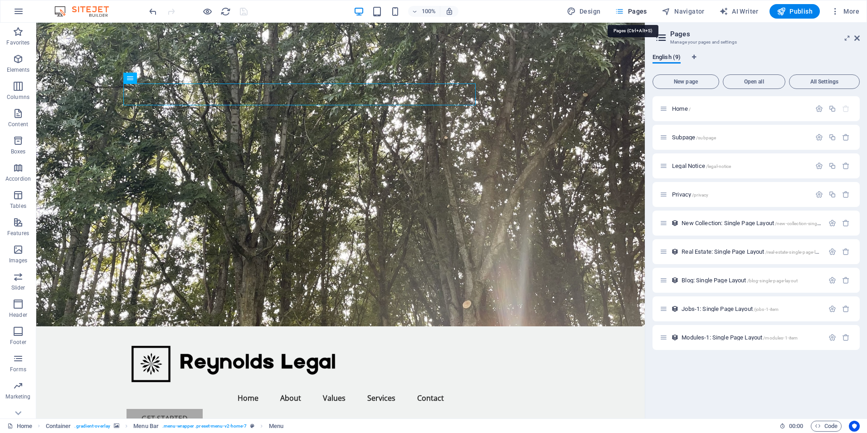
click at [631, 12] on span "Pages" at bounding box center [631, 11] width 32 height 9
click at [856, 37] on icon at bounding box center [856, 37] width 5 height 7
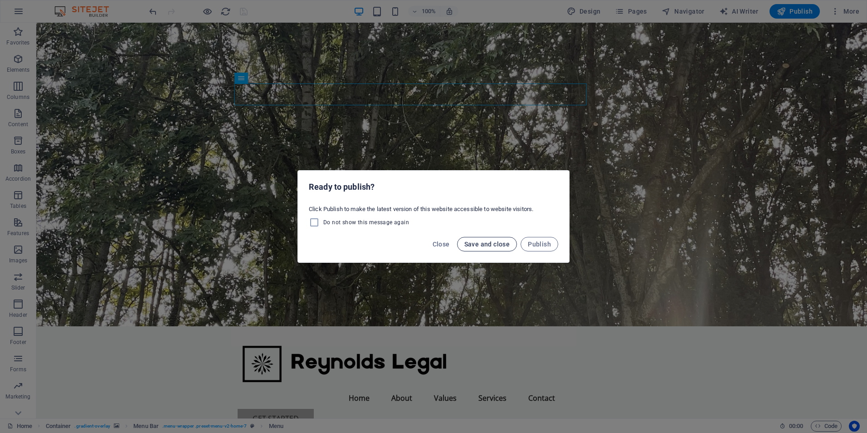
click at [495, 241] on span "Save and close" at bounding box center [487, 243] width 46 height 7
